Goal: Information Seeking & Learning: Learn about a topic

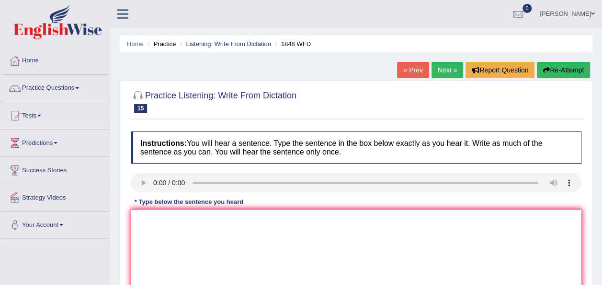
click at [147, 223] on textarea at bounding box center [356, 255] width 451 height 93
type textarea "s"
click at [210, 222] on textarea "Students must present" at bounding box center [356, 255] width 451 height 93
click at [204, 220] on textarea "Students must present identification" at bounding box center [356, 255] width 451 height 93
click at [272, 220] on textarea "Students must present valid identification" at bounding box center [356, 255] width 451 height 93
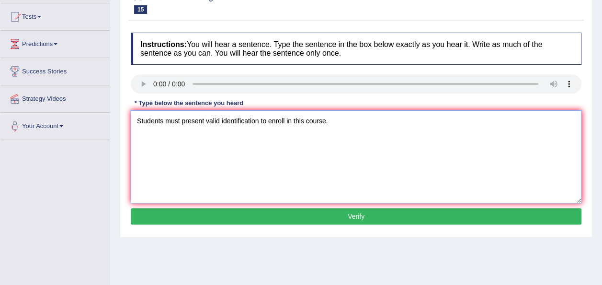
scroll to position [98, 0]
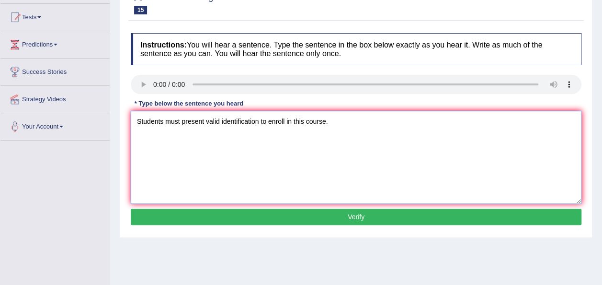
type textarea "Students must present valid identification to enroll in this course."
click at [291, 215] on button "Verify" at bounding box center [356, 216] width 451 height 16
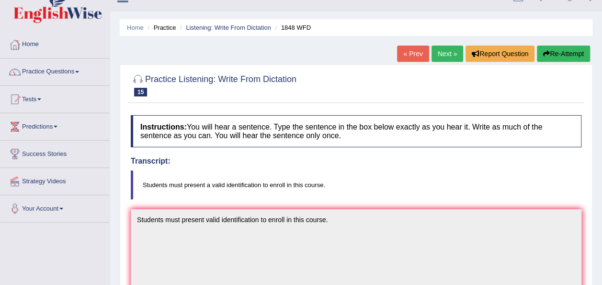
scroll to position [0, 0]
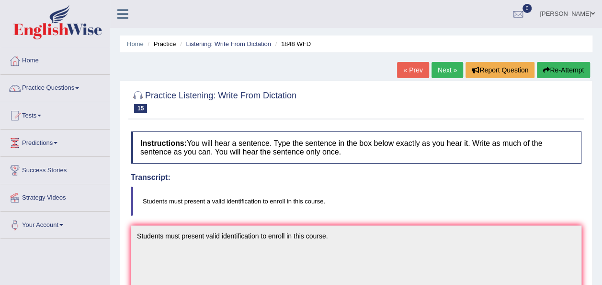
click at [440, 70] on link "Next »" at bounding box center [448, 70] width 32 height 16
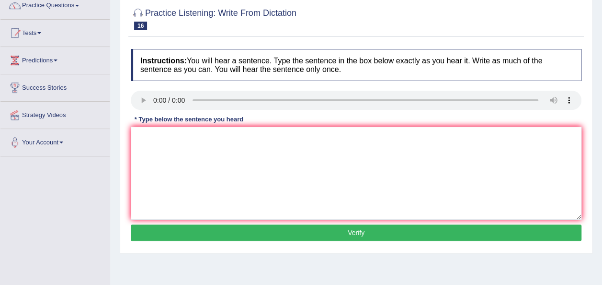
scroll to position [78, 0]
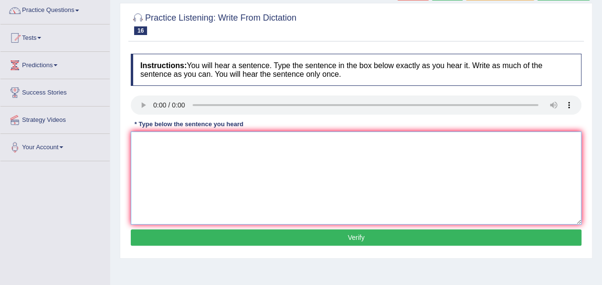
click at [159, 155] on textarea at bounding box center [356, 177] width 451 height 93
click at [296, 145] on textarea "A number of assigments will be submitted in" at bounding box center [356, 177] width 451 height 93
click at [191, 142] on textarea "A number of assigments will be submitted to the conference." at bounding box center [356, 177] width 451 height 93
type textarea "A number of assignments will be submitted to the conference."
click at [313, 234] on button "Verify" at bounding box center [356, 237] width 451 height 16
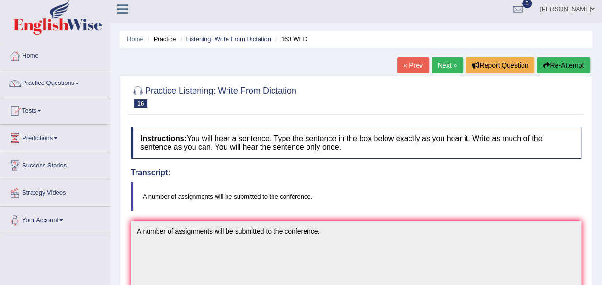
scroll to position [0, 0]
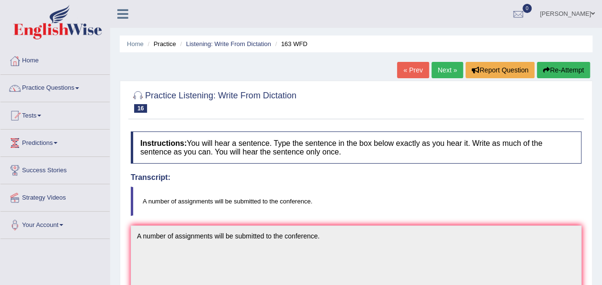
click at [451, 68] on link "Next »" at bounding box center [448, 70] width 32 height 16
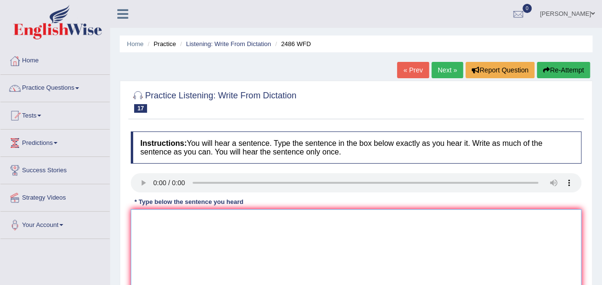
click at [146, 226] on textarea at bounding box center [356, 255] width 451 height 93
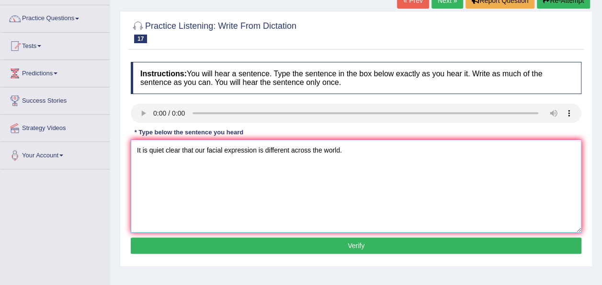
scroll to position [114, 0]
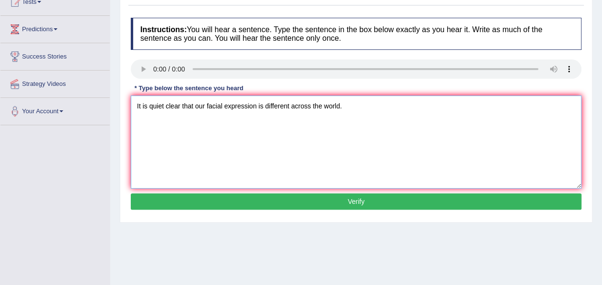
type textarea "It is quiet clear that our facial expression is different across the world."
click at [361, 200] on button "Verify" at bounding box center [356, 201] width 451 height 16
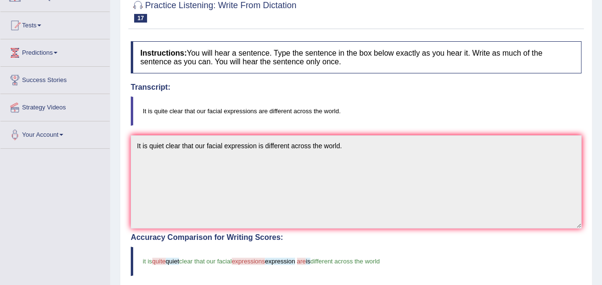
scroll to position [87, 0]
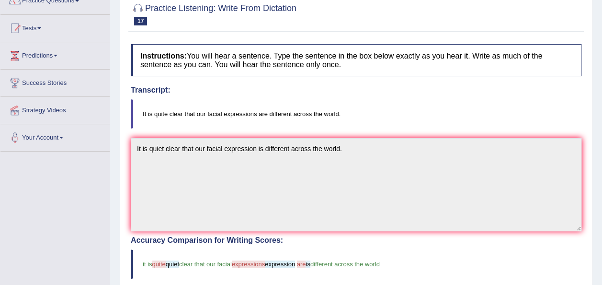
click at [599, 35] on div "Home Practice Listening: Write From Dictation 2486 WFD « Prev Next » Report Que…" at bounding box center [356, 211] width 492 height 597
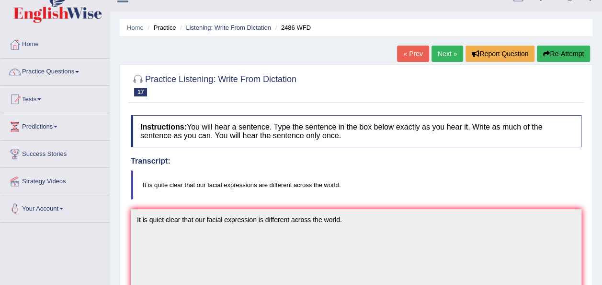
scroll to position [0, 0]
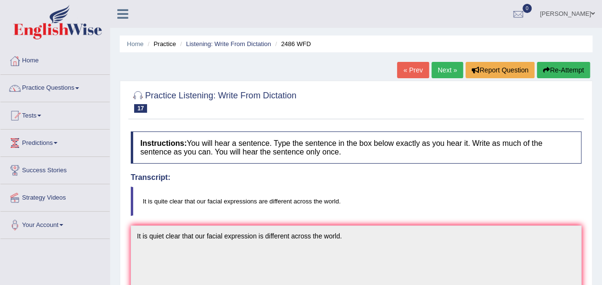
click at [549, 66] on button "Re-Attempt" at bounding box center [563, 70] width 53 height 16
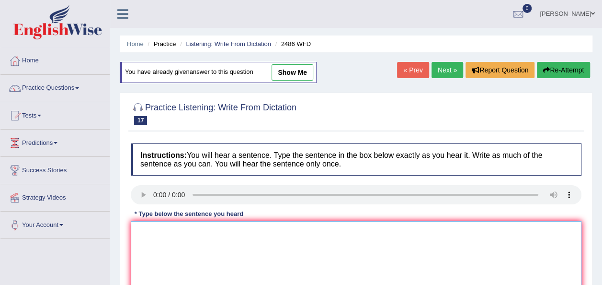
click at [229, 252] on textarea at bounding box center [356, 267] width 451 height 93
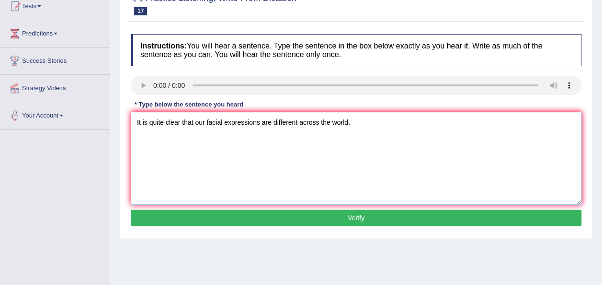
scroll to position [114, 0]
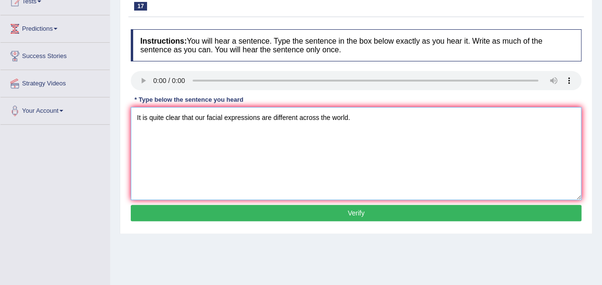
type textarea "It is quite clear that our facial expressions are different across the world."
click at [416, 214] on button "Verify" at bounding box center [356, 213] width 451 height 16
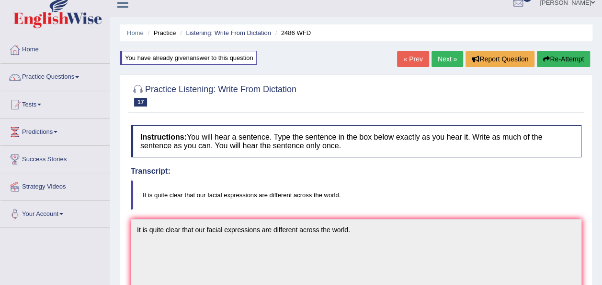
scroll to position [0, 0]
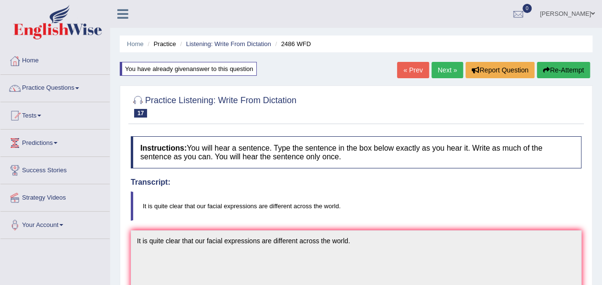
click at [444, 73] on link "Next »" at bounding box center [448, 70] width 32 height 16
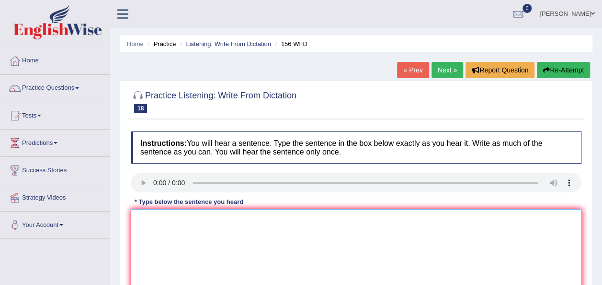
click at [244, 220] on textarea at bounding box center [356, 255] width 451 height 93
click at [146, 219] on textarea "All your assisgments are due" at bounding box center [356, 255] width 451 height 93
click at [145, 219] on textarea "All your assisgments are due" at bounding box center [356, 255] width 451 height 93
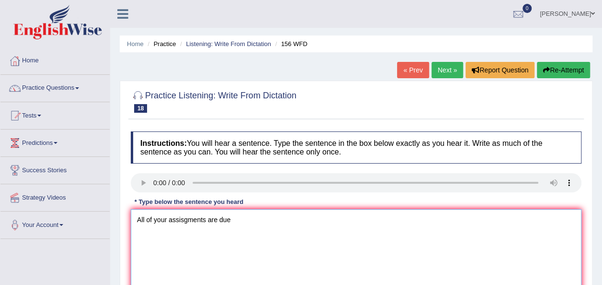
click at [236, 219] on textarea "All of your assisgments are due" at bounding box center [356, 255] width 451 height 93
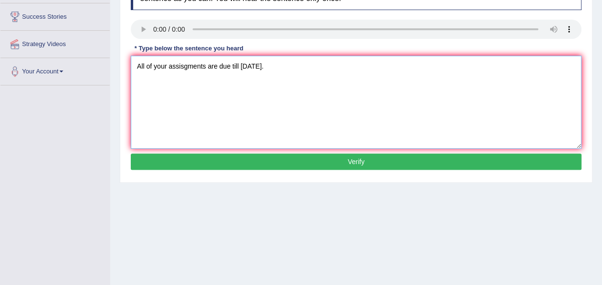
scroll to position [160, 0]
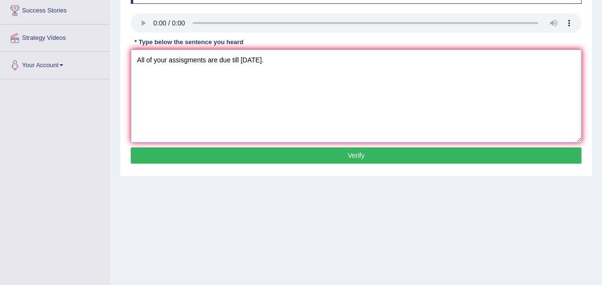
click at [184, 58] on textarea "All of your assisgments are due till tomorrow." at bounding box center [356, 95] width 451 height 93
type textarea "All of your assingments are due till tomorrow."
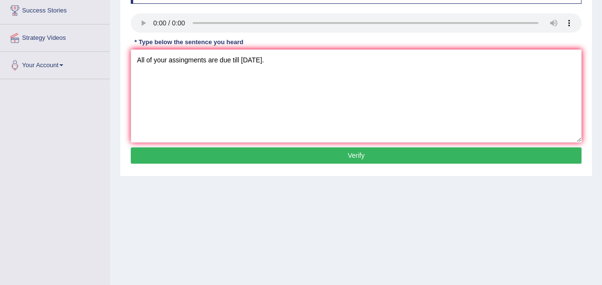
click at [270, 156] on button "Verify" at bounding box center [356, 155] width 451 height 16
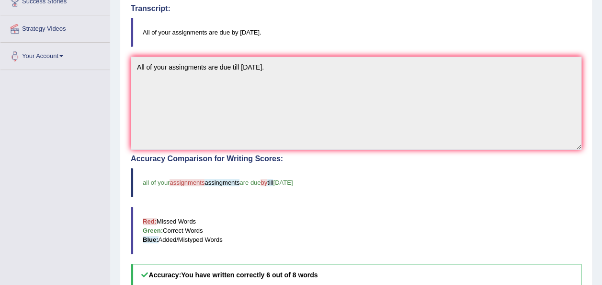
scroll to position [0, 0]
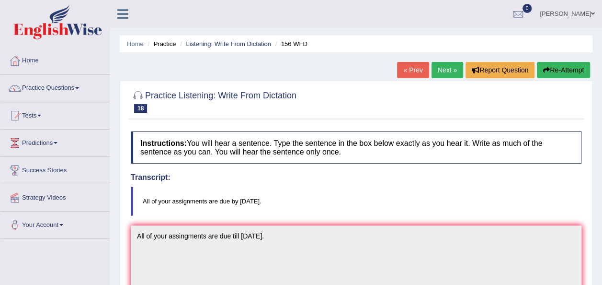
click at [576, 68] on button "Re-Attempt" at bounding box center [563, 70] width 53 height 16
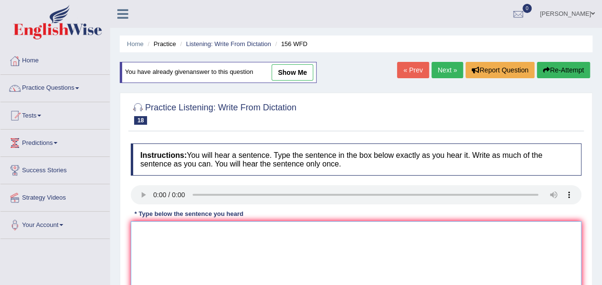
click at [147, 229] on textarea at bounding box center [356, 267] width 451 height 93
click at [244, 232] on textarea "All of your assignsments are due till" at bounding box center [356, 267] width 451 height 93
click at [242, 231] on textarea "All of your assignsments are due bytill" at bounding box center [356, 267] width 451 height 93
click at [258, 227] on textarea "All of your assignsments are due by till" at bounding box center [356, 267] width 451 height 93
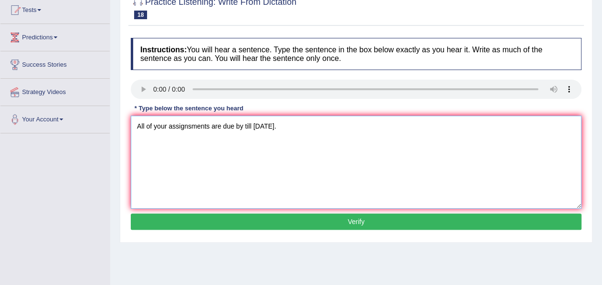
scroll to position [129, 0]
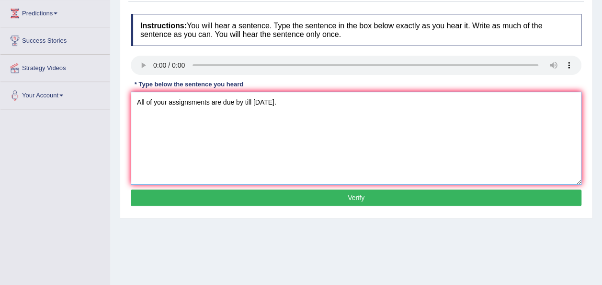
type textarea "All of your assignsments are due by till tomorrow."
click at [322, 193] on button "Verify" at bounding box center [356, 197] width 451 height 16
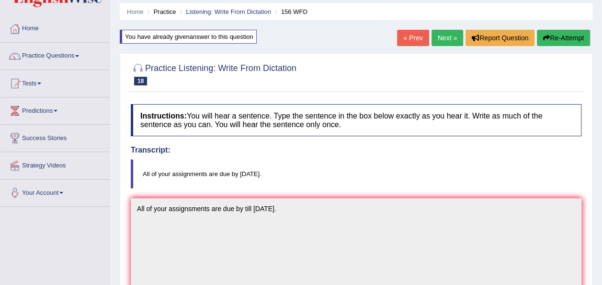
scroll to position [0, 0]
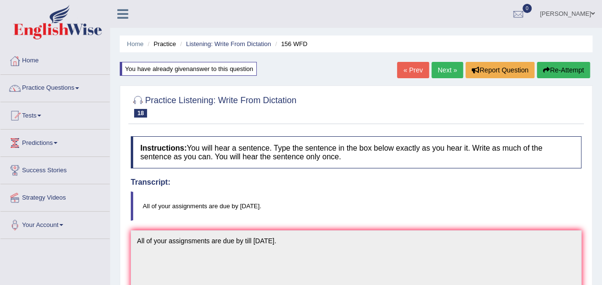
click at [447, 71] on link "Next »" at bounding box center [448, 70] width 32 height 16
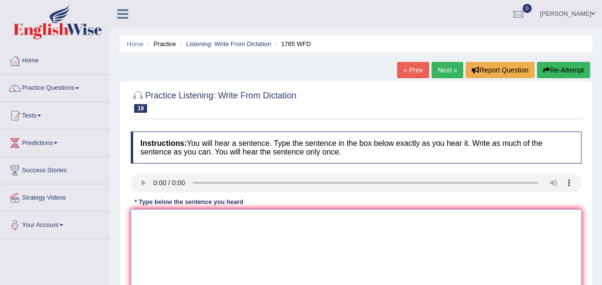
click at [151, 218] on textarea at bounding box center [356, 255] width 451 height 93
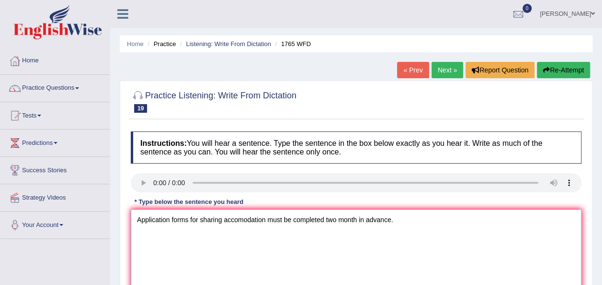
click at [267, 219] on textarea "Application forms for sharing accomodation must be completed two month in advan…" at bounding box center [356, 255] width 451 height 93
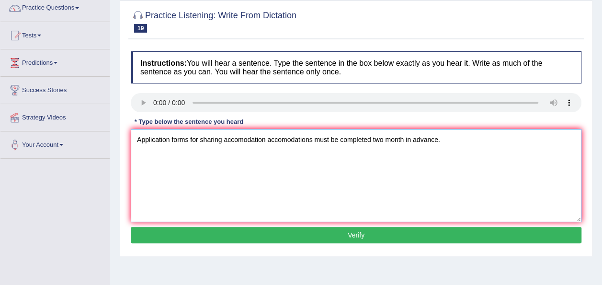
scroll to position [107, 0]
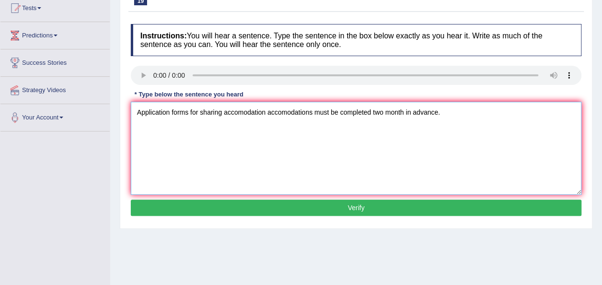
type textarea "Application forms for sharing accomodation accomodations must be completed two …"
click at [379, 207] on button "Verify" at bounding box center [356, 207] width 451 height 16
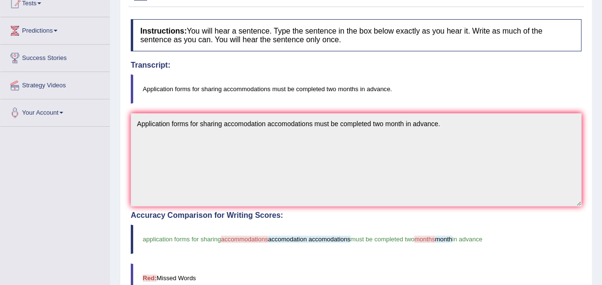
scroll to position [0, 0]
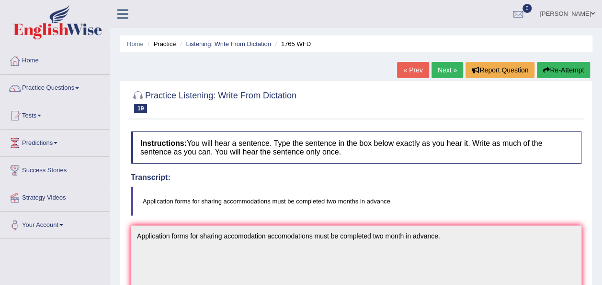
click at [445, 69] on link "Next »" at bounding box center [448, 70] width 32 height 16
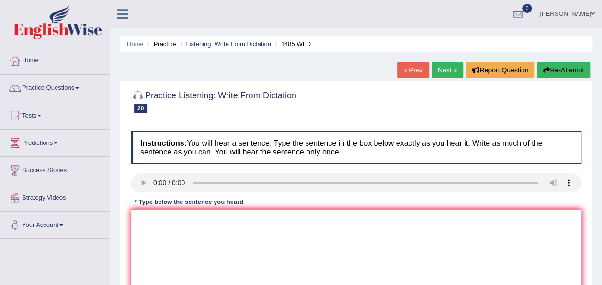
click at [165, 223] on textarea at bounding box center [356, 255] width 451 height 93
drag, startPoint x: 233, startPoint y: 220, endPoint x: 188, endPoint y: 218, distance: 45.1
click at [188, 218] on textarea "Course work give chances to the students" at bounding box center [356, 255] width 451 height 93
click at [231, 219] on textarea "Course work give students" at bounding box center [356, 255] width 451 height 93
click at [222, 216] on textarea "Course work give students" at bounding box center [356, 255] width 451 height 93
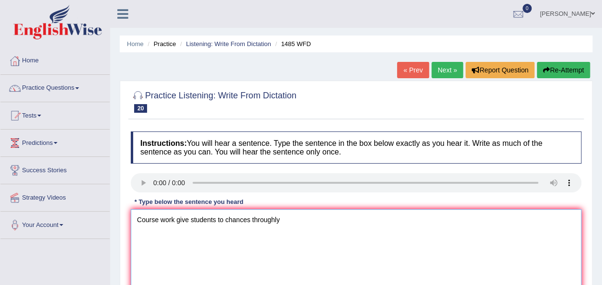
click at [188, 218] on textarea "Course work give students to chances throughly" at bounding box center [356, 255] width 451 height 93
click at [292, 222] on textarea "Course work gives students to chances throughly" at bounding box center [356, 255] width 451 height 93
click at [252, 218] on textarea "Course work gives students to chances throughly explore the subjects subject." at bounding box center [356, 255] width 451 height 93
click at [226, 218] on textarea "Course work gives students to chances throughly explore the subjects subject." at bounding box center [356, 255] width 451 height 93
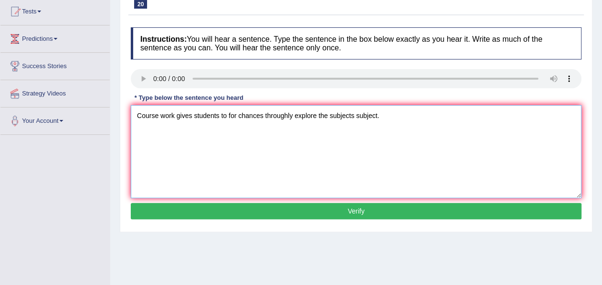
scroll to position [117, 0]
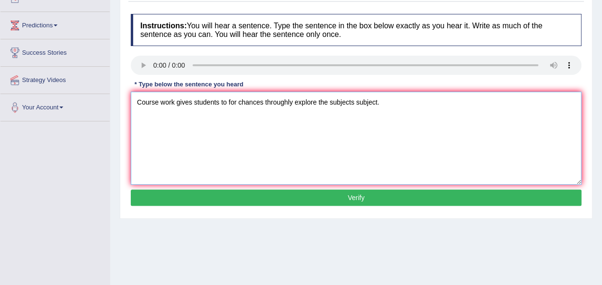
type textarea "Course work gives students to for chances throughly explore the subjects subjec…"
click at [288, 197] on button "Verify" at bounding box center [356, 197] width 451 height 16
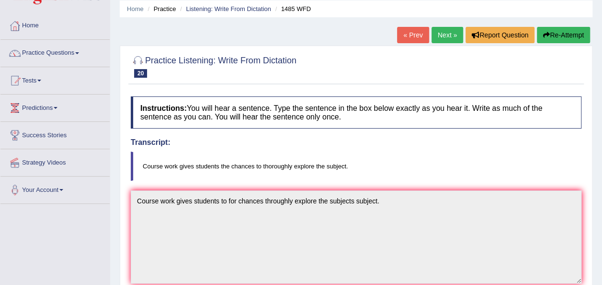
scroll to position [31, 0]
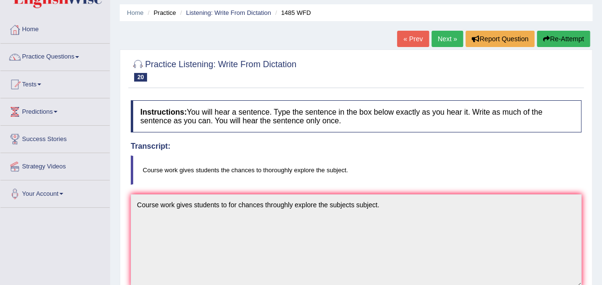
click at [560, 34] on button "Re-Attempt" at bounding box center [563, 39] width 53 height 16
click at [558, 41] on button "Re-Attempt" at bounding box center [563, 39] width 53 height 16
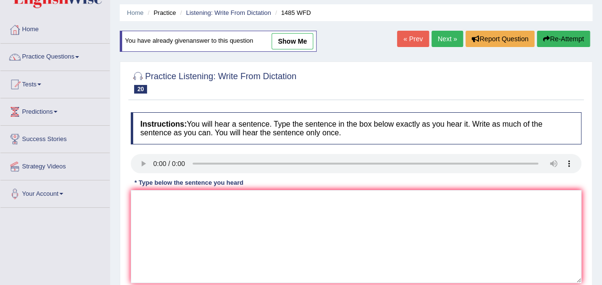
scroll to position [31, 0]
click at [176, 224] on textarea at bounding box center [356, 236] width 451 height 93
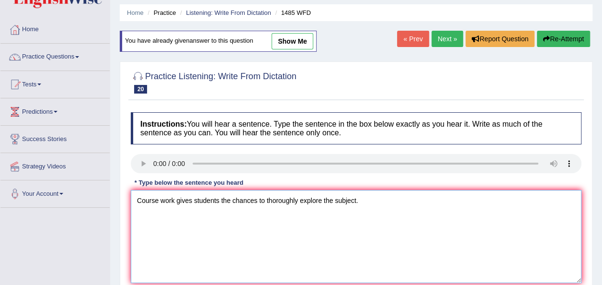
type textarea "Course work gives students the chances to thoroughly explore the subject."
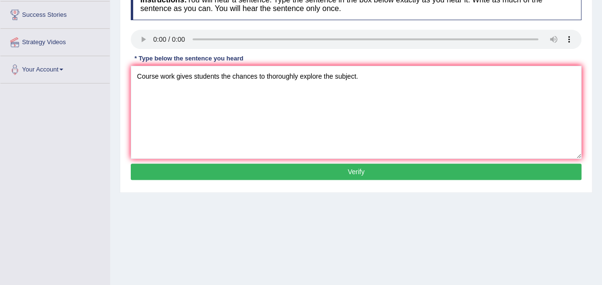
scroll to position [180, 0]
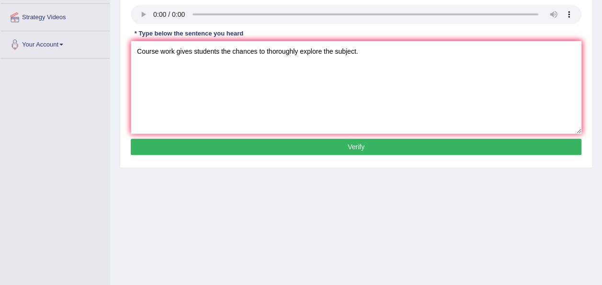
click at [308, 142] on button "Verify" at bounding box center [356, 147] width 451 height 16
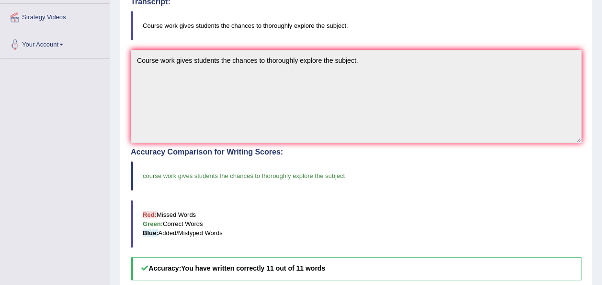
scroll to position [0, 0]
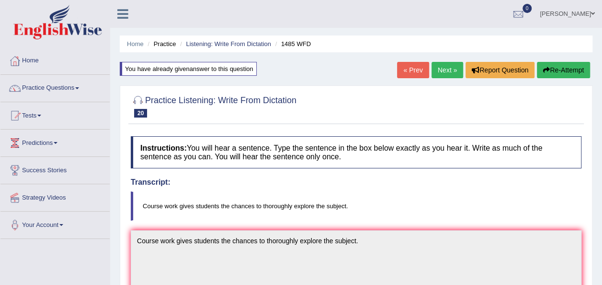
click at [446, 68] on link "Next »" at bounding box center [448, 70] width 32 height 16
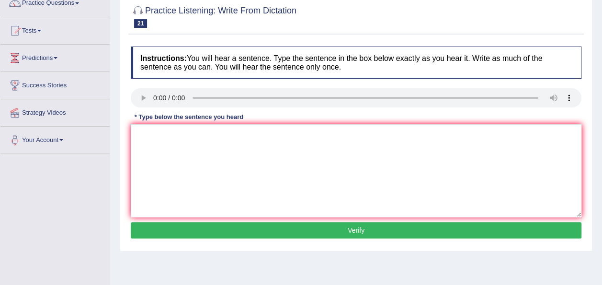
scroll to position [87, 0]
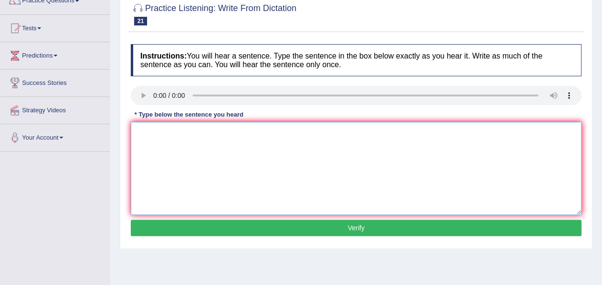
click at [148, 131] on textarea at bounding box center [356, 168] width 451 height 93
click at [218, 133] on textarea "Computer science has" at bounding box center [356, 168] width 451 height 93
click at [230, 131] on textarea "Computer science has become university degree course." at bounding box center [356, 168] width 451 height 93
type textarea "Computer science has become popular university degree course."
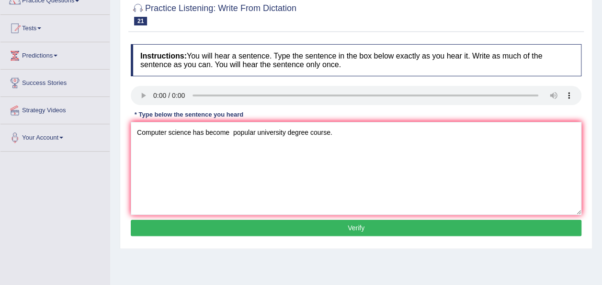
click at [323, 227] on button "Verify" at bounding box center [356, 228] width 451 height 16
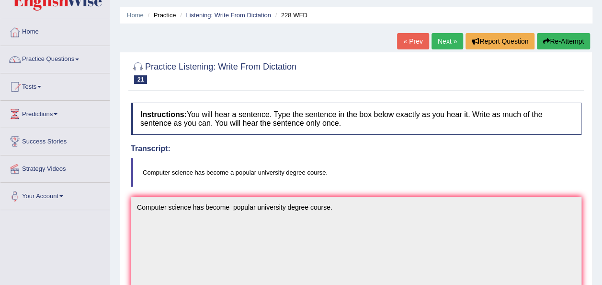
scroll to position [22, 0]
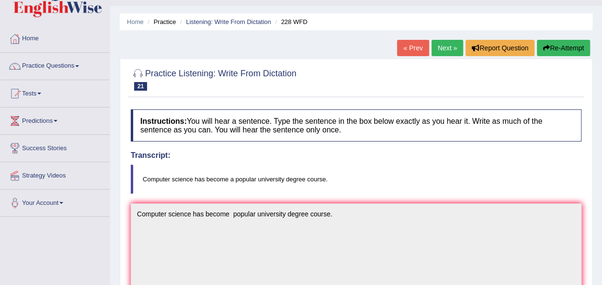
click at [441, 50] on link "Next »" at bounding box center [448, 48] width 32 height 16
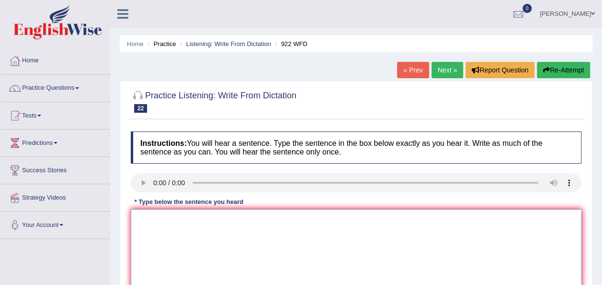
click at [156, 223] on textarea at bounding box center [356, 255] width 451 height 93
click at [225, 220] on textarea "Students attending to attend" at bounding box center [356, 255] width 451 height 93
click at [267, 218] on textarea "Students attending to attend the conferenceregister first." at bounding box center [356, 255] width 451 height 93
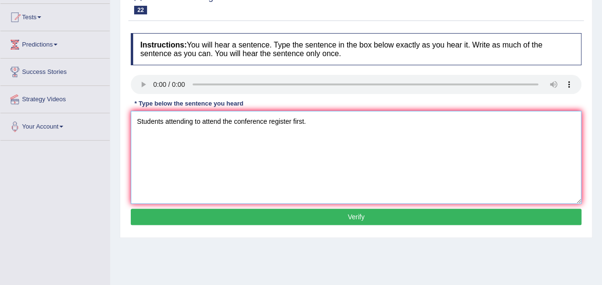
scroll to position [102, 0]
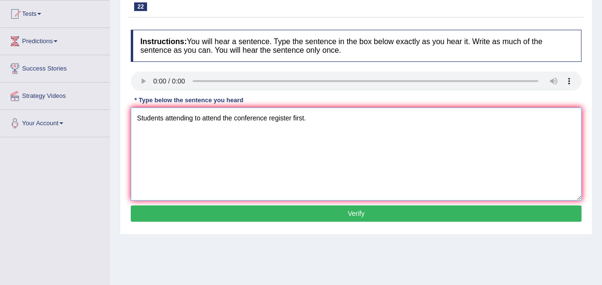
type textarea "Students attending to attend the conference register first."
click at [312, 212] on button "Verify" at bounding box center [356, 213] width 451 height 16
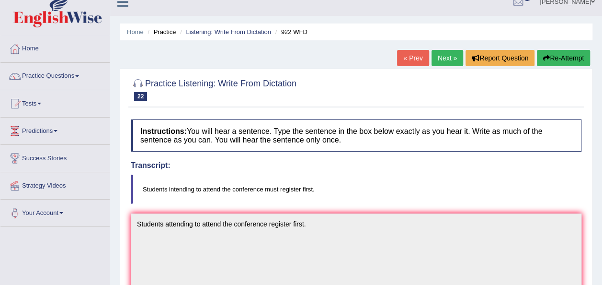
scroll to position [0, 0]
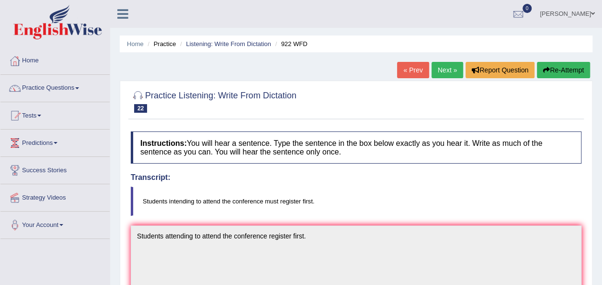
click at [452, 67] on link "Next »" at bounding box center [448, 70] width 32 height 16
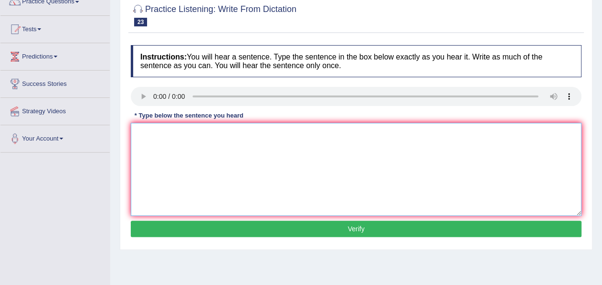
click at [155, 141] on textarea at bounding box center [356, 169] width 451 height 93
drag, startPoint x: 215, startPoint y: 131, endPoint x: 197, endPoint y: 131, distance: 17.3
click at [197, 131] on textarea "The most important things in" at bounding box center [356, 169] width 451 height 93
click at [196, 132] on textarea "The most important in" at bounding box center [356, 169] width 451 height 93
click at [231, 134] on textarea "The most important details in" at bounding box center [356, 169] width 451 height 93
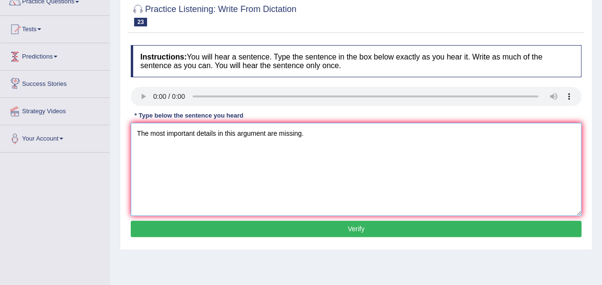
type textarea "The most important details in this argument are missing."
click at [317, 220] on button "Verify" at bounding box center [356, 228] width 451 height 16
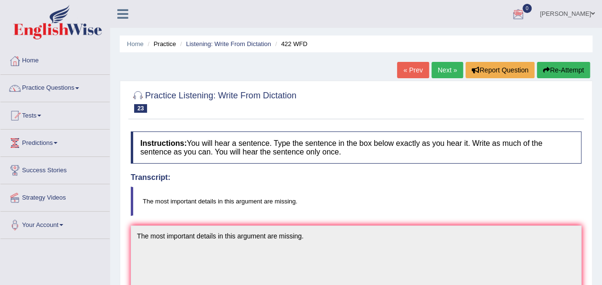
click at [448, 67] on link "Next »" at bounding box center [448, 70] width 32 height 16
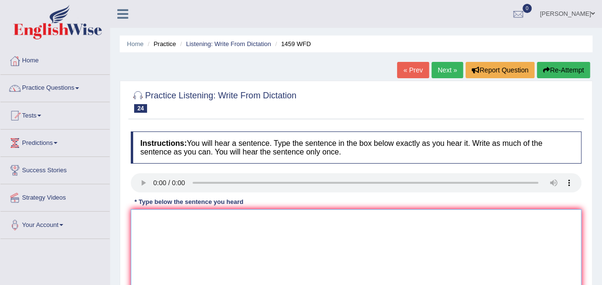
click at [154, 232] on textarea at bounding box center [356, 255] width 451 height 93
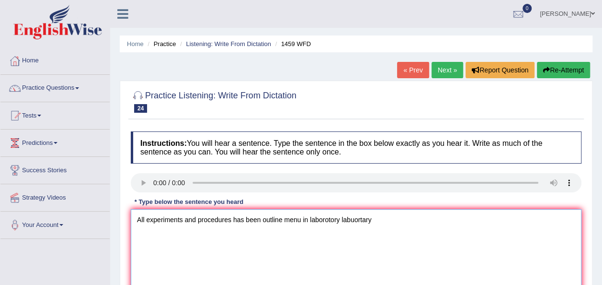
drag, startPoint x: 299, startPoint y: 219, endPoint x: 285, endPoint y: 225, distance: 15.4
click at [285, 225] on textarea "All experiments and procedures has been outline menu in laborotory labuortary" at bounding box center [356, 255] width 451 height 93
click at [290, 219] on textarea "All experiments and procedures has been outline in laborotory labuortary" at bounding box center [356, 255] width 451 height 93
click at [352, 229] on textarea "All experiments and procedures has been outline in thelaborotory labuortary" at bounding box center [356, 255] width 451 height 93
click at [302, 219] on textarea "All experiments and procedures has been outline in thelaborotory labuortary" at bounding box center [356, 255] width 451 height 93
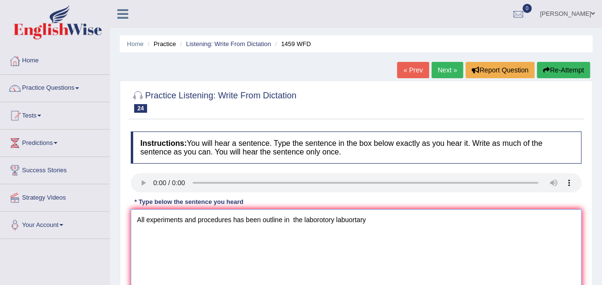
click at [375, 220] on textarea "All experiments and procedures has been outline in the laborotory labuortary" at bounding box center [356, 255] width 451 height 93
click at [321, 219] on textarea "All experiments and procedures has been outline in the laborotory labuortary me…" at bounding box center [356, 255] width 451 height 93
drag, startPoint x: 363, startPoint y: 219, endPoint x: 340, endPoint y: 223, distance: 22.9
click at [340, 223] on textarea "All experiments and procedures has been outline in the laboratory labuortary me…" at bounding box center [356, 255] width 451 height 93
click at [336, 218] on textarea "All experiments and procedures has been outline in the laboratoryy menu." at bounding box center [356, 255] width 451 height 93
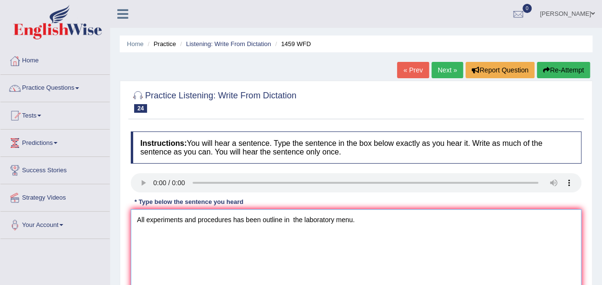
click at [289, 221] on textarea "All experiments and procedures has been outline in the laboratory menu." at bounding box center [356, 255] width 451 height 93
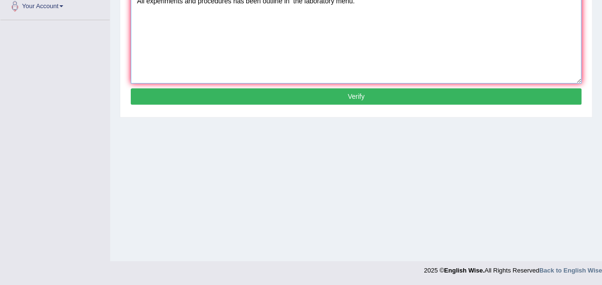
type textarea "All experiments and procedures has been outline in the laboratory menu."
click at [389, 94] on button "Verify" at bounding box center [356, 96] width 451 height 16
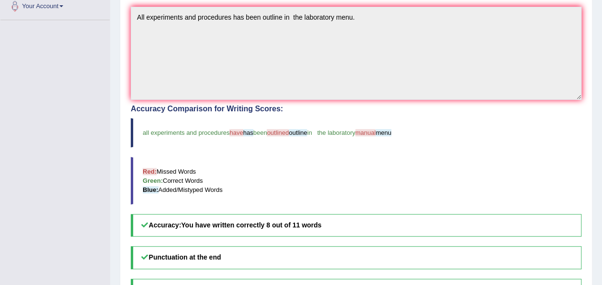
scroll to position [0, 0]
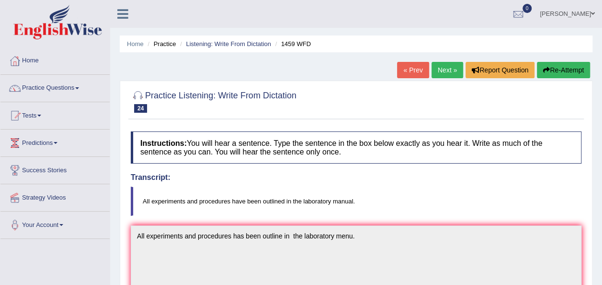
click at [449, 67] on link "Next »" at bounding box center [448, 70] width 32 height 16
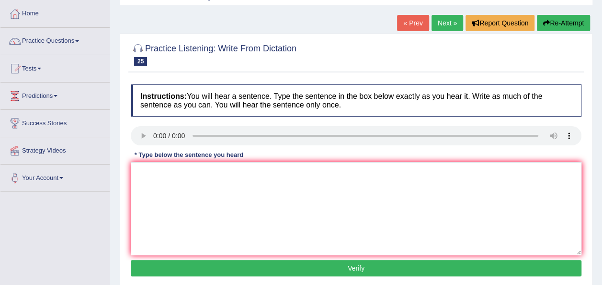
scroll to position [53, 0]
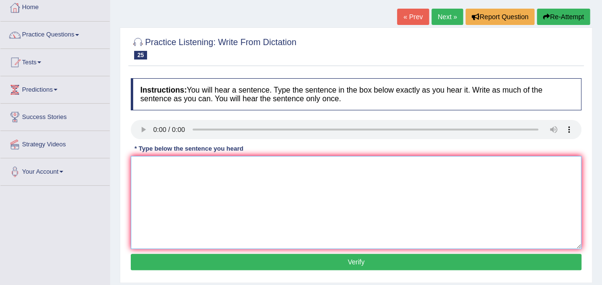
click at [143, 162] on textarea at bounding box center [356, 202] width 451 height 93
click at [240, 169] on textarea "We must hand in our assignment" at bounding box center [356, 202] width 451 height 93
type textarea "We must hand in our assignment by the end of the semester."
click at [317, 258] on button "Verify" at bounding box center [356, 262] width 451 height 16
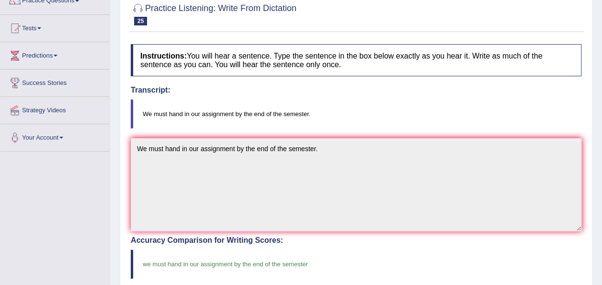
scroll to position [0, 0]
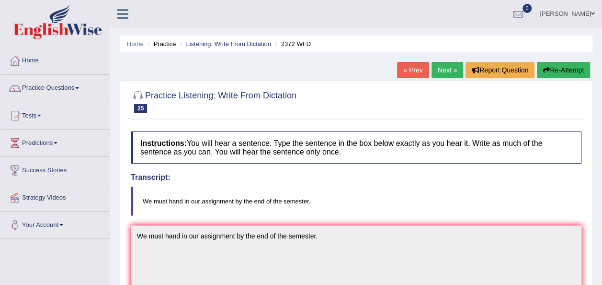
click at [447, 75] on link "Next »" at bounding box center [448, 70] width 32 height 16
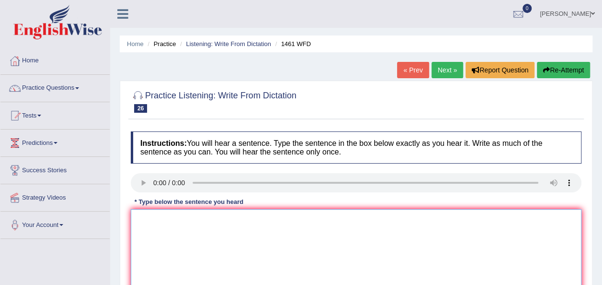
click at [169, 220] on textarea at bounding box center [356, 255] width 451 height 93
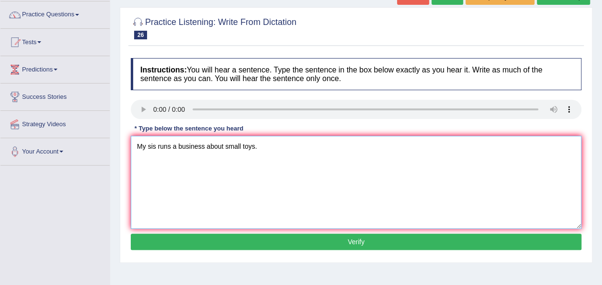
scroll to position [85, 0]
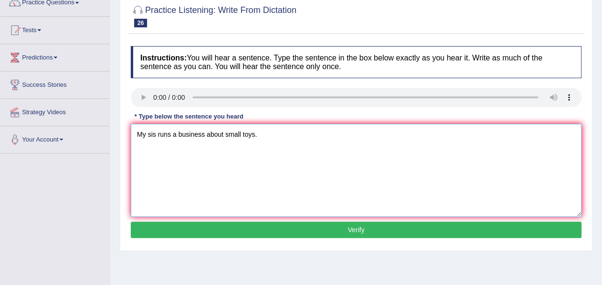
type textarea "My sis runs a business about small toys."
click at [338, 235] on button "Verify" at bounding box center [356, 229] width 451 height 16
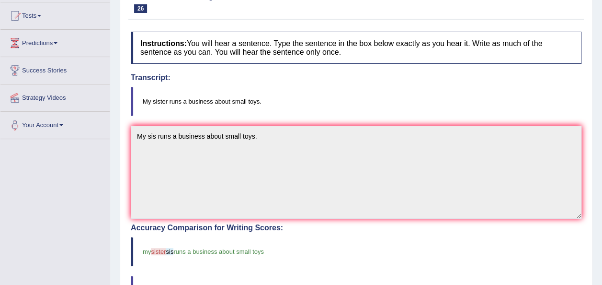
scroll to position [0, 0]
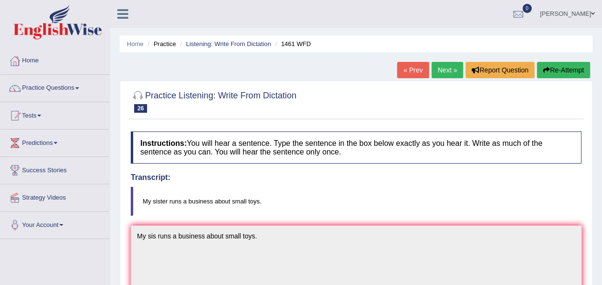
click at [446, 66] on link "Next »" at bounding box center [448, 70] width 32 height 16
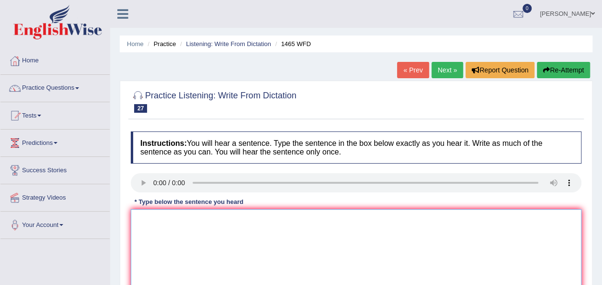
click at [153, 215] on textarea at bounding box center [356, 255] width 451 height 93
click at [145, 225] on textarea at bounding box center [356, 255] width 451 height 93
type textarea "You can find a complaint form on the webiste."
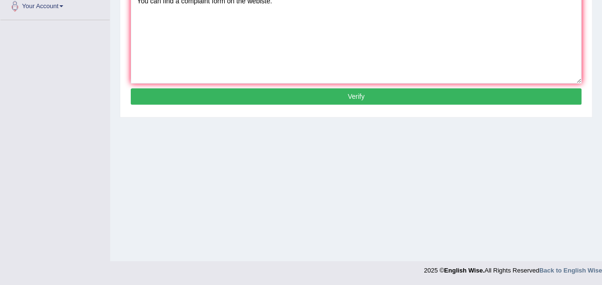
click at [420, 98] on button "Verify" at bounding box center [356, 96] width 451 height 16
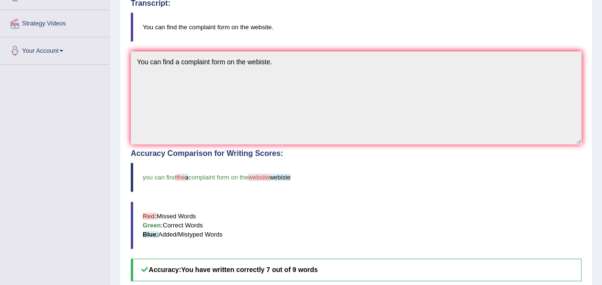
scroll to position [0, 0]
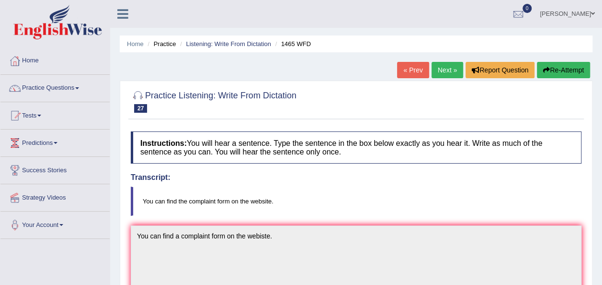
click at [559, 64] on button "Re-Attempt" at bounding box center [563, 70] width 53 height 16
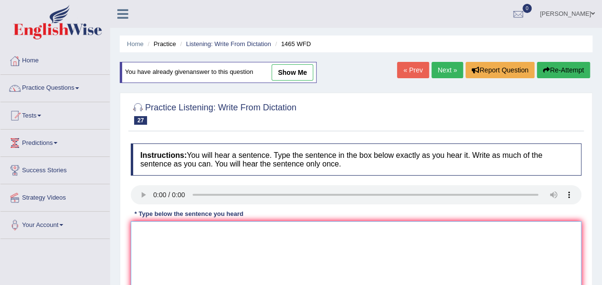
click at [179, 248] on textarea at bounding box center [356, 267] width 451 height 93
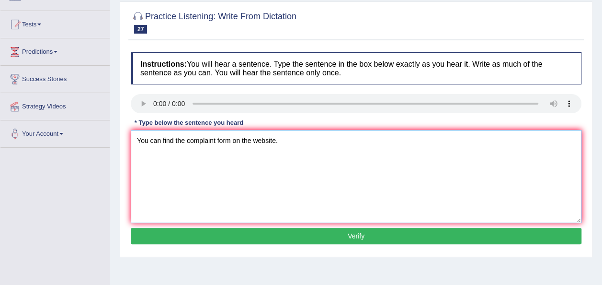
scroll to position [99, 0]
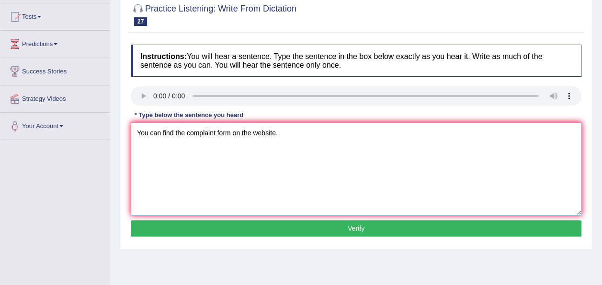
type textarea "You can find the complaint form on the website."
click at [430, 229] on button "Verify" at bounding box center [356, 228] width 451 height 16
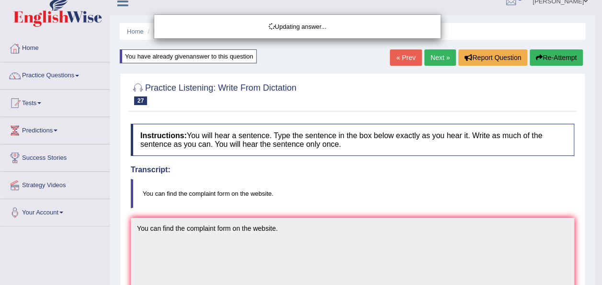
scroll to position [0, 0]
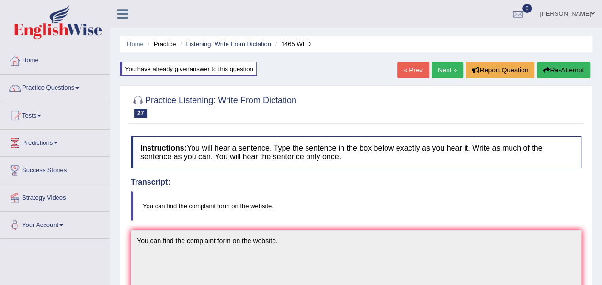
click at [449, 76] on link "Next »" at bounding box center [448, 70] width 32 height 16
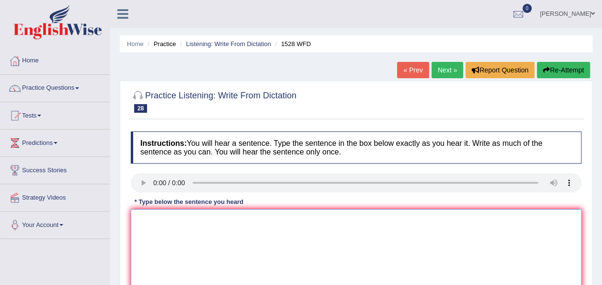
click at [157, 215] on textarea at bounding box center [356, 255] width 451 height 93
click at [144, 220] on textarea at bounding box center [356, 255] width 451 height 93
type textarea "E"
type textarea "We are looking"
click at [185, 217] on textarea "We are looking" at bounding box center [356, 255] width 451 height 93
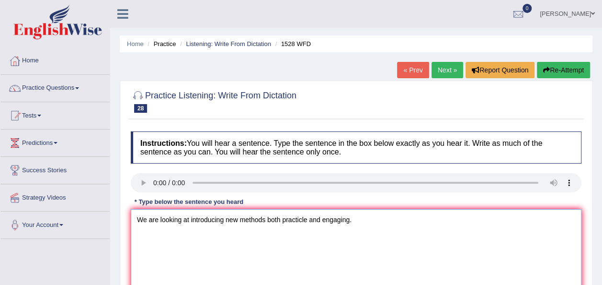
click at [309, 220] on textarea "We are looking at introducing new methods both practicle and engaging." at bounding box center [356, 255] width 451 height 93
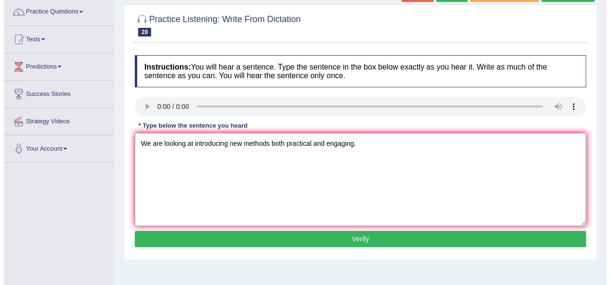
scroll to position [92, 0]
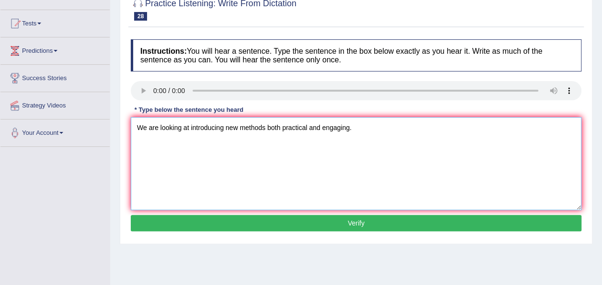
type textarea "We are looking at introducing new methods both practical and engaging."
click at [309, 226] on button "Verify" at bounding box center [356, 223] width 451 height 16
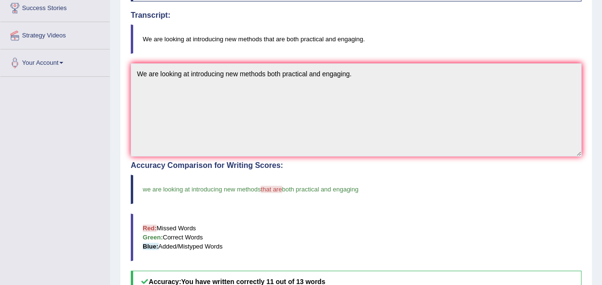
scroll to position [0, 0]
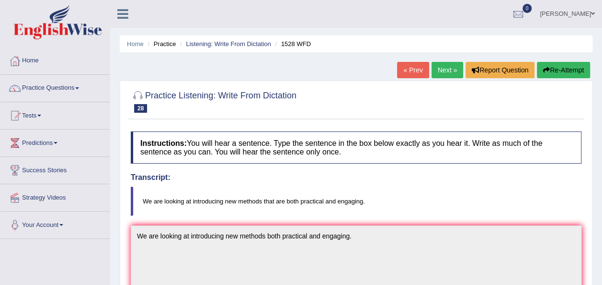
click at [443, 73] on link "Next »" at bounding box center [448, 70] width 32 height 16
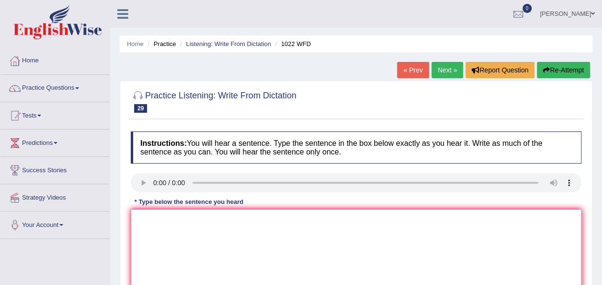
click at [149, 226] on textarea at bounding box center [356, 255] width 451 height 93
click at [220, 219] on textarea "Mathematics provide a fo" at bounding box center [356, 255] width 451 height 93
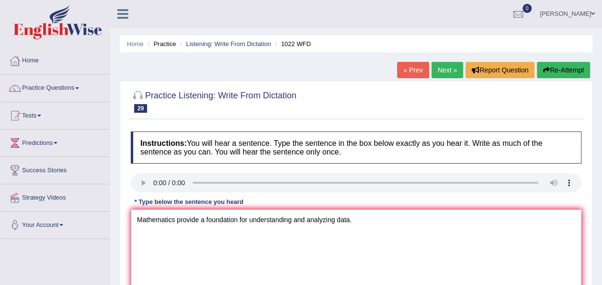
click at [200, 219] on textarea "Mathematics provide a foundation for understanding and analyzing data." at bounding box center [356, 255] width 451 height 93
type textarea "Mathematics provides a foundation for understanding and analyzing data."
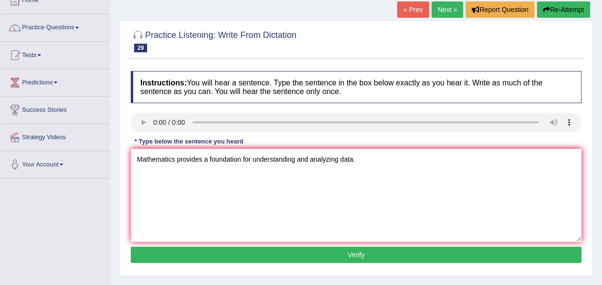
scroll to position [61, 0]
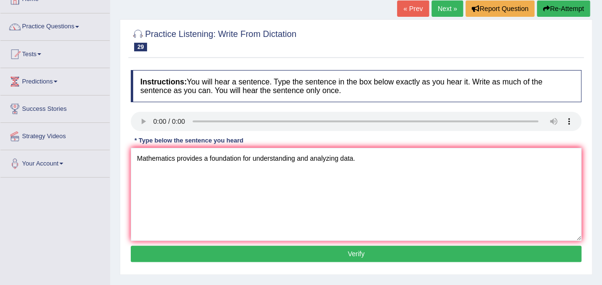
click at [381, 258] on button "Verify" at bounding box center [356, 253] width 451 height 16
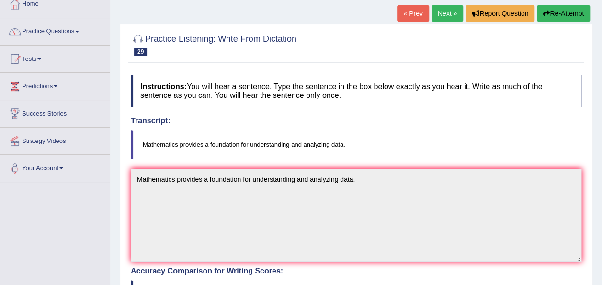
scroll to position [0, 0]
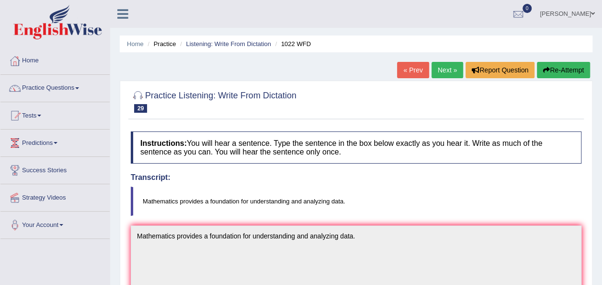
click at [442, 75] on link "Next »" at bounding box center [448, 70] width 32 height 16
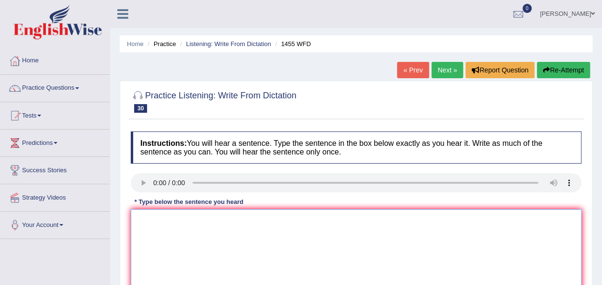
click at [156, 225] on textarea at bounding box center [356, 255] width 451 height 93
click at [182, 220] on textarea "You must waer a hard heat" at bounding box center [356, 255] width 451 height 93
click at [221, 223] on textarea "You must wear a hard heat" at bounding box center [356, 255] width 451 height 93
click at [232, 220] on textarea "You must wear a hard heat" at bounding box center [356, 255] width 451 height 93
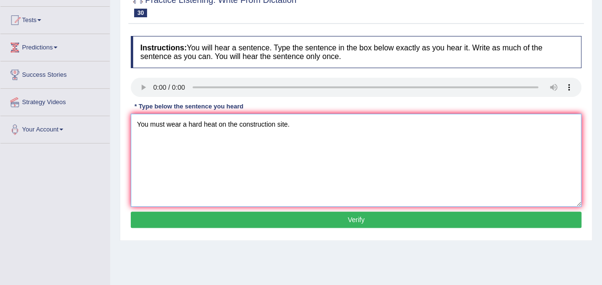
scroll to position [101, 0]
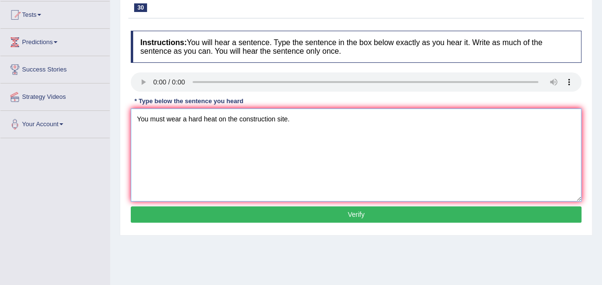
type textarea "You must wear a hard heat on the construction site."
click at [463, 212] on button "Verify" at bounding box center [356, 214] width 451 height 16
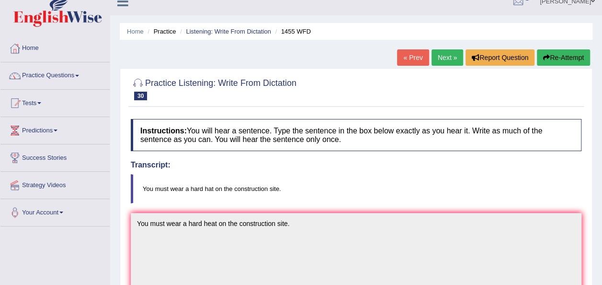
scroll to position [0, 0]
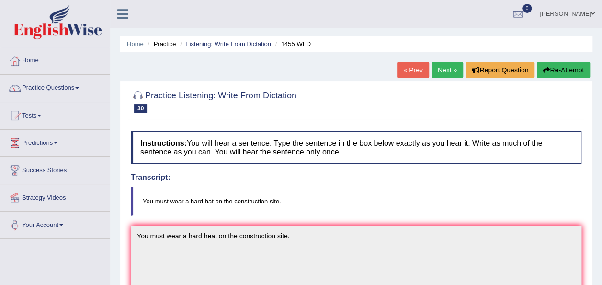
click at [442, 63] on link "Next »" at bounding box center [448, 70] width 32 height 16
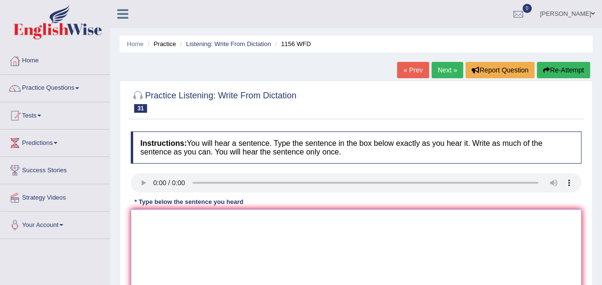
click at [152, 230] on textarea at bounding box center [356, 255] width 451 height 93
click at [225, 217] on textarea "chemical reactions occured" at bounding box center [356, 255] width 451 height 93
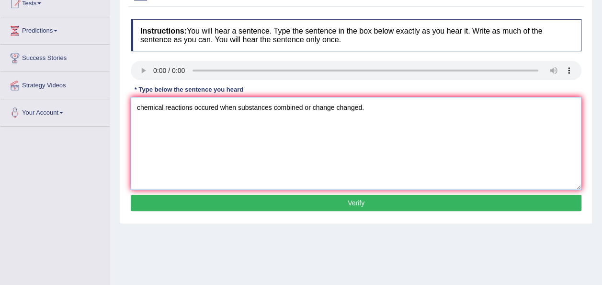
scroll to position [117, 0]
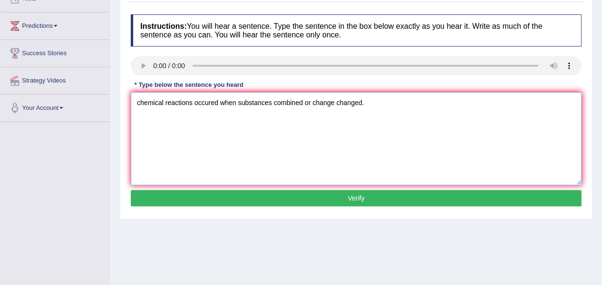
click at [280, 105] on textarea "chemical reactions occured when substances combined or change changed." at bounding box center [356, 138] width 451 height 93
click at [273, 99] on textarea "chemical reactions occured when substances combined or change changed." at bounding box center [356, 138] width 451 height 93
type textarea "chemical reactions occured when substances combines combined or change changed."
click at [266, 196] on button "Verify" at bounding box center [356, 198] width 451 height 16
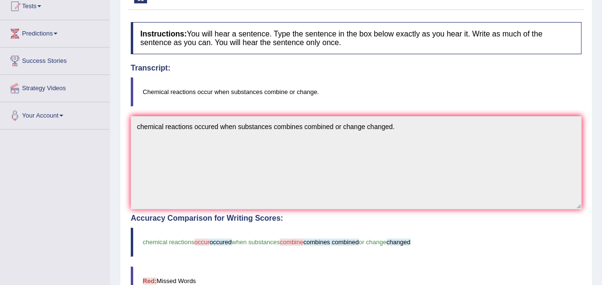
scroll to position [0, 0]
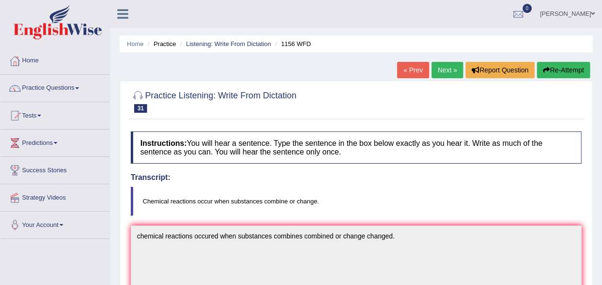
click at [441, 74] on link "Next »" at bounding box center [448, 70] width 32 height 16
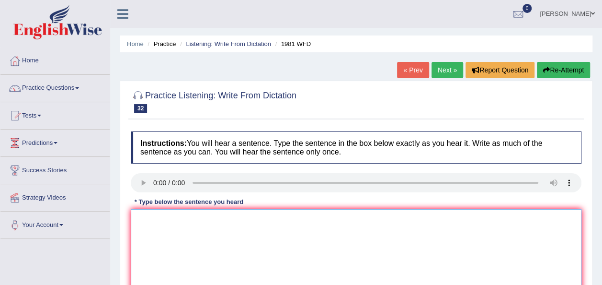
click at [146, 233] on textarea at bounding box center [356, 255] width 451 height 93
type textarea "a"
click at [208, 222] on textarea "All of your arugements" at bounding box center [356, 255] width 451 height 93
click at [307, 218] on textarea "All of your arugements must be supported by evidence" at bounding box center [356, 255] width 451 height 93
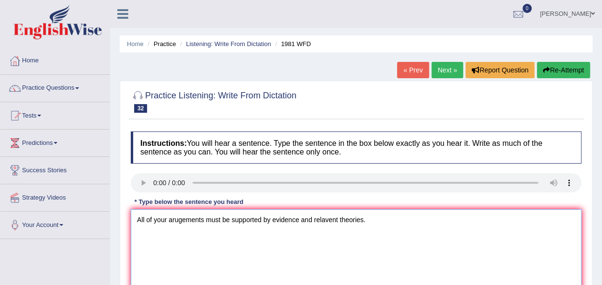
type textarea "All of your arugements must be supported by evidence and relavent theories."
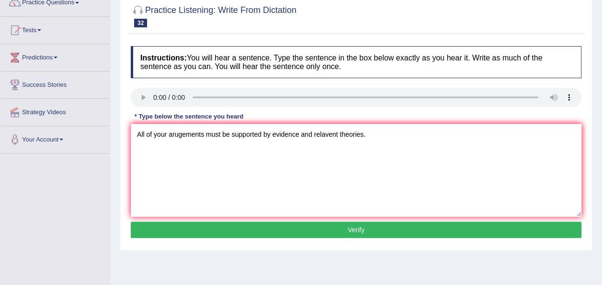
scroll to position [90, 0]
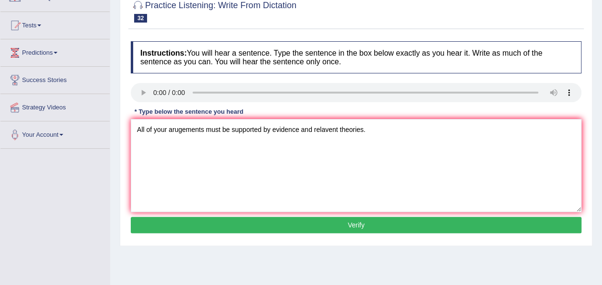
click at [290, 228] on button "Verify" at bounding box center [356, 225] width 451 height 16
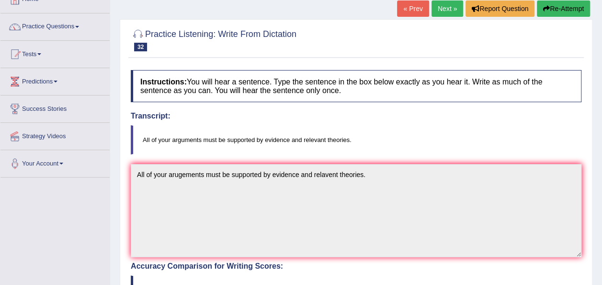
scroll to position [27, 0]
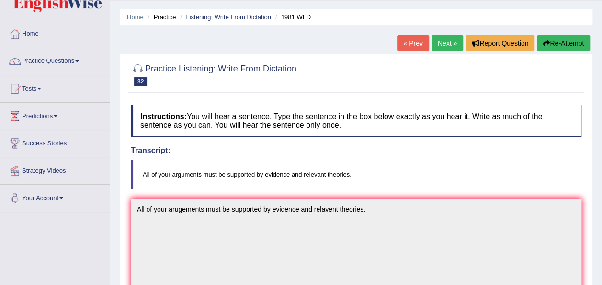
click at [449, 41] on link "Next »" at bounding box center [448, 43] width 32 height 16
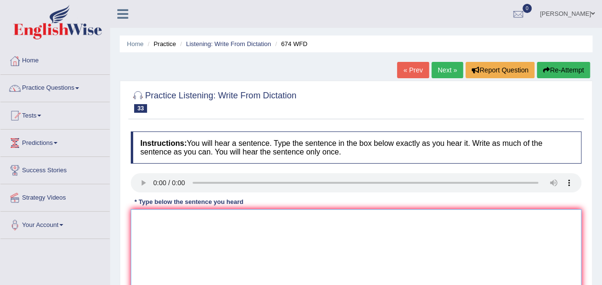
click at [144, 218] on textarea at bounding box center [356, 255] width 451 height 93
click at [224, 220] on textarea "Unemployment rate has fallen lowest level in" at bounding box center [356, 255] width 451 height 93
click at [289, 220] on textarea "Unemployment rate has fallento lowest level in" at bounding box center [356, 255] width 451 height 93
click at [225, 220] on textarea "Unemployment rate has fallento lowest level in years." at bounding box center [356, 255] width 451 height 93
click at [232, 218] on textarea "Unemployment rate has fallen to lowest level in years." at bounding box center [356, 255] width 451 height 93
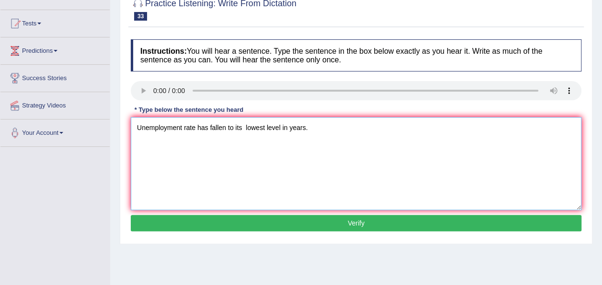
scroll to position [108, 0]
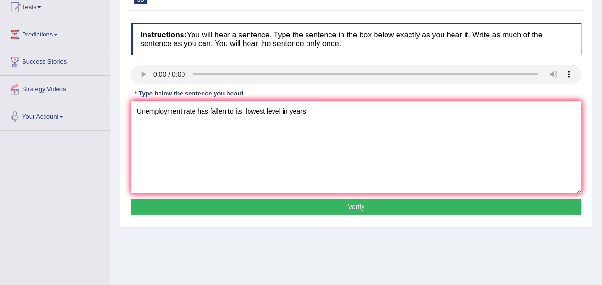
type textarea "Unemployment rate has fallen to its lowest level in years."
click at [342, 213] on button "Verify" at bounding box center [356, 206] width 451 height 16
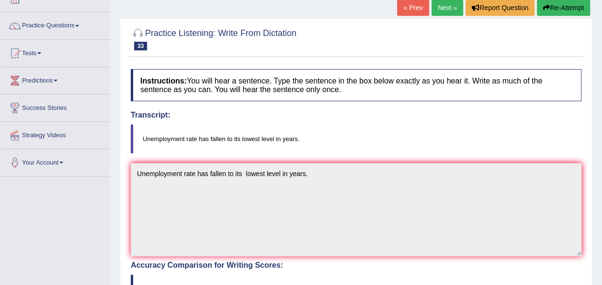
scroll to position [0, 0]
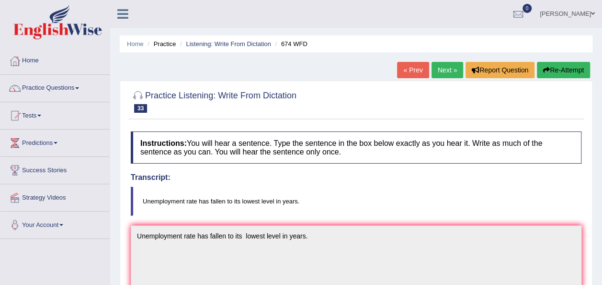
click at [450, 75] on link "Next »" at bounding box center [448, 70] width 32 height 16
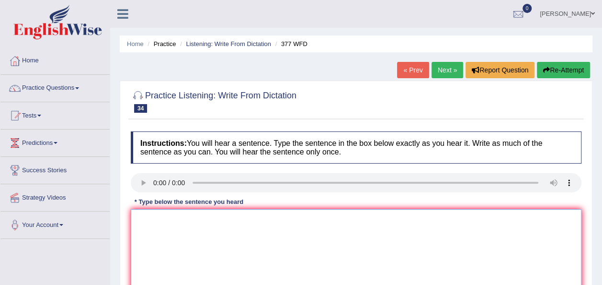
click at [157, 227] on textarea at bounding box center [356, 255] width 451 height 93
click at [144, 185] on div at bounding box center [356, 184] width 451 height 22
click at [264, 222] on textarea "The department has a higher proportion" at bounding box center [356, 255] width 451 height 93
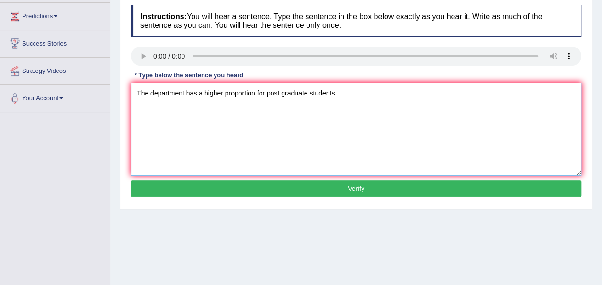
scroll to position [127, 0]
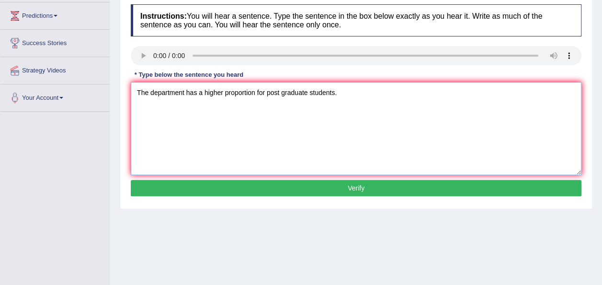
type textarea "The department has a higher proportion for post graduate students."
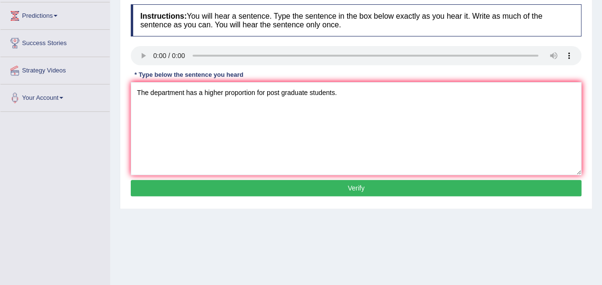
click at [375, 188] on button "Verify" at bounding box center [356, 188] width 451 height 16
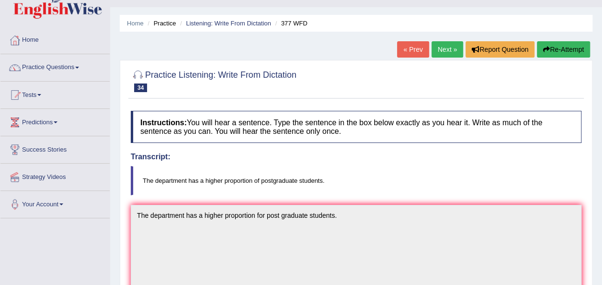
scroll to position [0, 0]
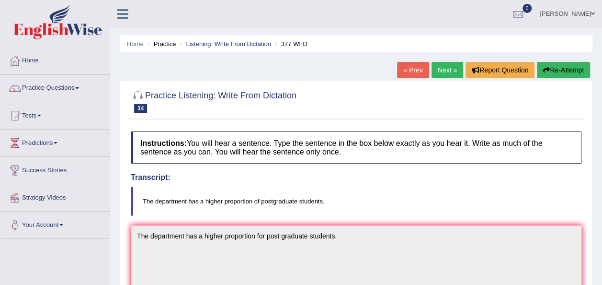
click at [443, 74] on link "Next »" at bounding box center [448, 70] width 32 height 16
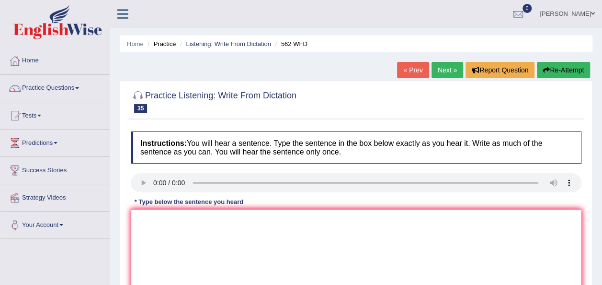
click at [156, 226] on textarea at bounding box center [356, 255] width 451 height 93
click at [212, 219] on textarea "The gap between rich and poor does not" at bounding box center [356, 255] width 451 height 93
click at [273, 220] on textarea "The gap between rich and the poor does not" at bounding box center [356, 255] width 451 height 93
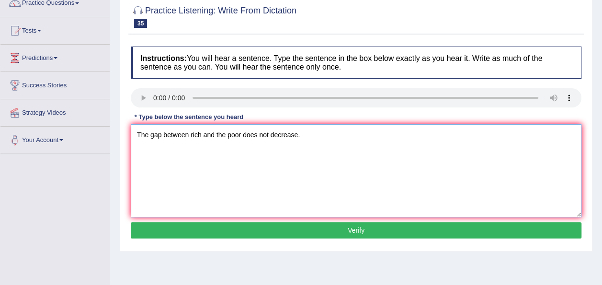
scroll to position [87, 0]
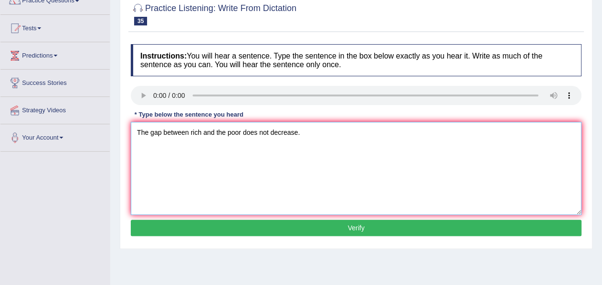
type textarea "The gap between rich and the poor does not decrease."
click at [282, 229] on button "Verify" at bounding box center [356, 228] width 451 height 16
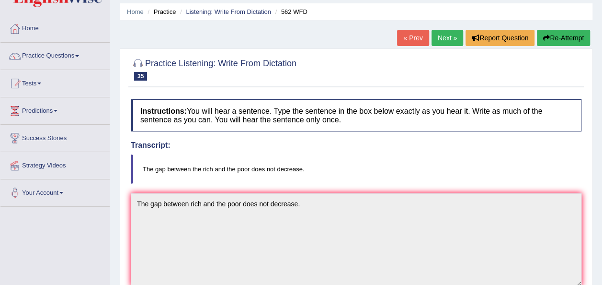
scroll to position [32, 0]
click at [448, 42] on link "Next »" at bounding box center [448, 38] width 32 height 16
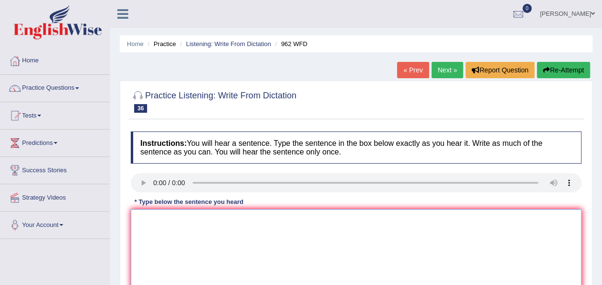
click at [168, 224] on textarea at bounding box center [356, 255] width 451 height 93
click at [266, 221] on textarea "If you have any questions about the exam" at bounding box center [356, 255] width 451 height 93
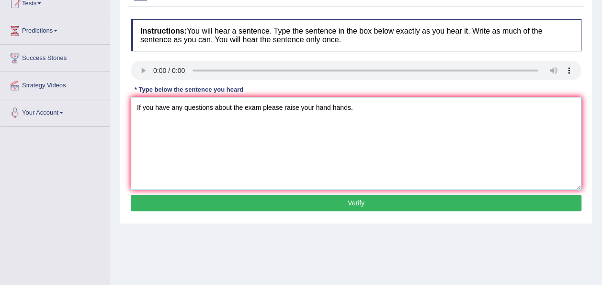
scroll to position [116, 0]
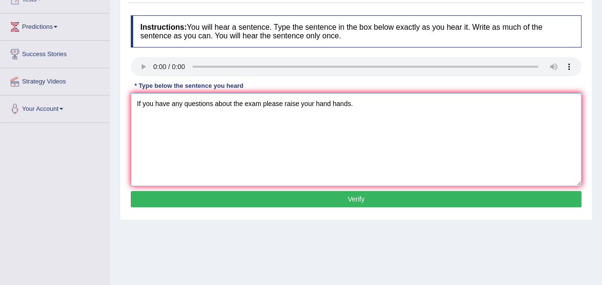
type textarea "If you have any questions about the exam please raise your hand hands."
click at [397, 203] on button "Verify" at bounding box center [356, 199] width 451 height 16
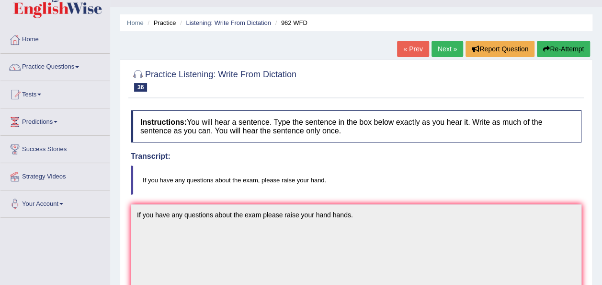
scroll to position [15, 0]
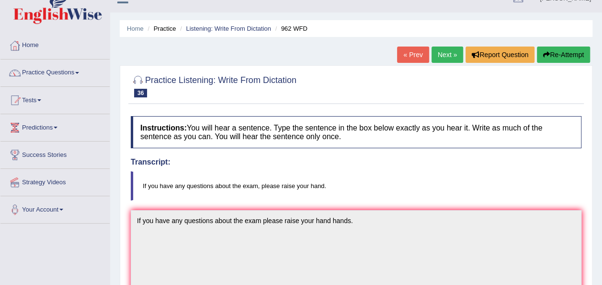
click at [445, 57] on link "Next »" at bounding box center [448, 54] width 32 height 16
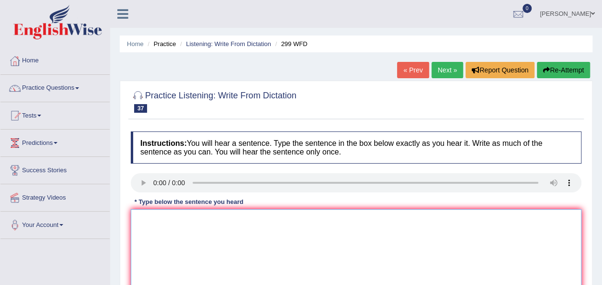
click at [167, 232] on textarea at bounding box center [356, 255] width 451 height 93
click at [152, 229] on textarea at bounding box center [356, 255] width 451 height 93
click at [180, 219] on textarea "Students repre sentatives" at bounding box center [356, 255] width 451 height 93
click at [190, 219] on textarea "Students repre sentatives" at bounding box center [356, 255] width 451 height 93
click at [246, 221] on textarea "Students representatives" at bounding box center [356, 255] width 451 height 93
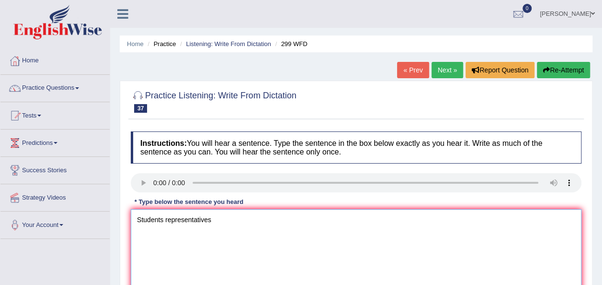
click at [220, 227] on textarea "Students representatives" at bounding box center [356, 255] width 451 height 93
click at [209, 220] on textarea "Students representativeswill be visit" at bounding box center [356, 255] width 451 height 93
click at [250, 220] on textarea "Students representatives will be visit" at bounding box center [356, 255] width 451 height 93
click at [245, 217] on textarea "Students representatives will be visit the classrooms with voting forms." at bounding box center [356, 255] width 451 height 93
click at [163, 218] on textarea "Students representatives will be visiting the classrooms with voting forms." at bounding box center [356, 255] width 451 height 93
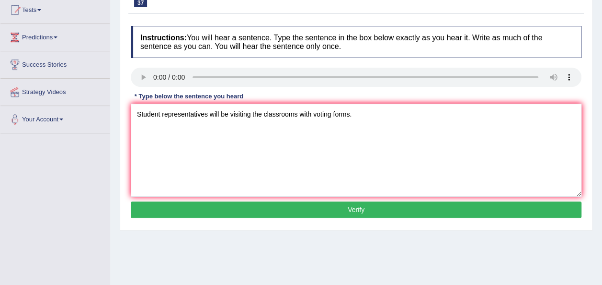
scroll to position [107, 0]
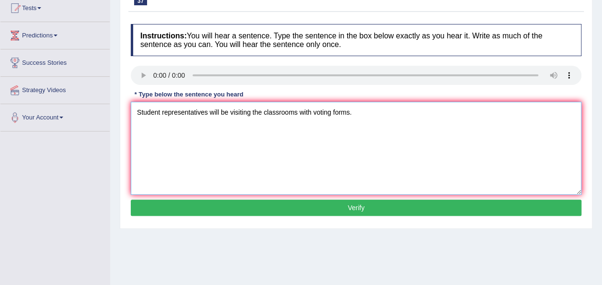
click at [301, 111] on textarea "Student representatives will be visiting the classrooms with voting forms." at bounding box center [356, 148] width 451 height 93
click at [297, 111] on textarea "Student representatives will be visiting the classrooms with voting forms." at bounding box center [356, 148] width 451 height 93
type textarea "Student representatives will be visiting the classes with voting forms."
click at [293, 204] on button "Verify" at bounding box center [356, 207] width 451 height 16
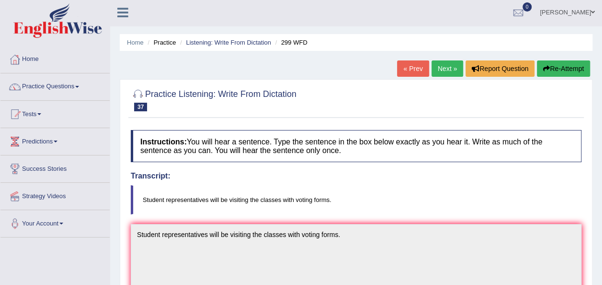
scroll to position [0, 0]
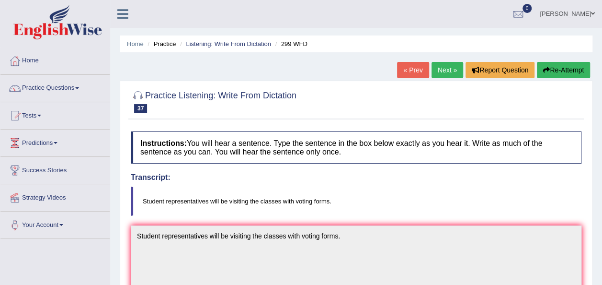
click at [448, 71] on link "Next »" at bounding box center [448, 70] width 32 height 16
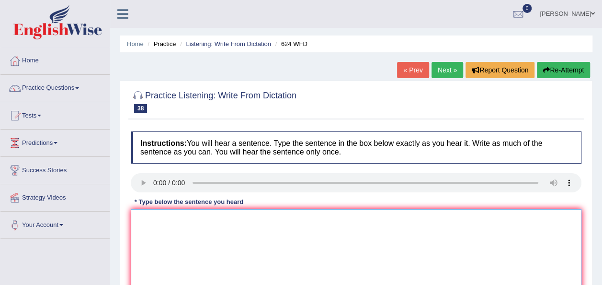
click at [160, 219] on textarea at bounding box center [356, 255] width 451 height 93
click at [183, 219] on textarea "Our courses will help" at bounding box center [356, 255] width 451 height 93
click at [184, 219] on textarea "Our courses will help" at bounding box center [356, 255] width 451 height 93
click at [185, 218] on textarea "Our courses has help" at bounding box center [356, 255] width 451 height 93
click at [195, 220] on textarea "Our courses help" at bounding box center [356, 255] width 451 height 93
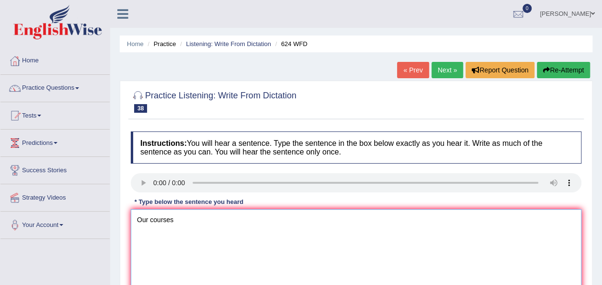
click at [180, 220] on textarea "Our courses" at bounding box center [356, 255] width 451 height 93
click at [325, 222] on textarea "Our courses help to critical thinking and independent learning" at bounding box center [356, 255] width 451 height 93
click at [194, 220] on textarea "Our courses help to critical thinking and independent learning skills" at bounding box center [356, 255] width 451 height 93
click at [195, 220] on textarea "Our courses help toimprove critical thinking and independent learning skills" at bounding box center [356, 255] width 451 height 93
click at [366, 217] on textarea "Our courses help to improve critical thinking and independent learning skills" at bounding box center [356, 255] width 451 height 93
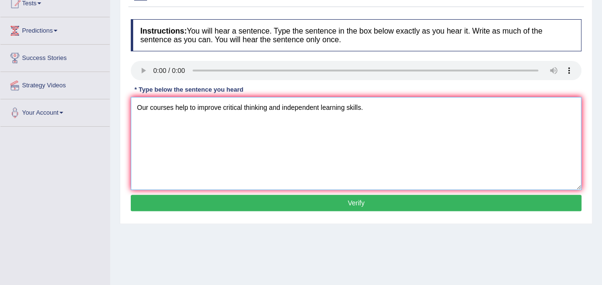
scroll to position [112, 0]
type textarea "Our courses help to improve critical thinking and independent learning skills."
click at [381, 209] on button "Verify" at bounding box center [356, 203] width 451 height 16
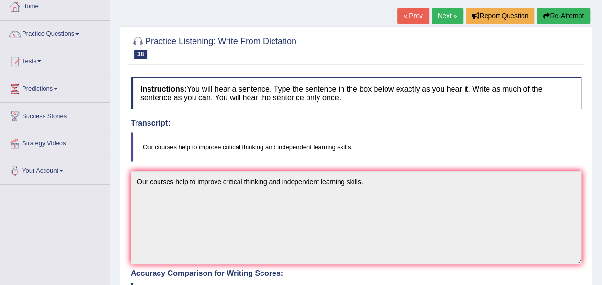
scroll to position [15, 0]
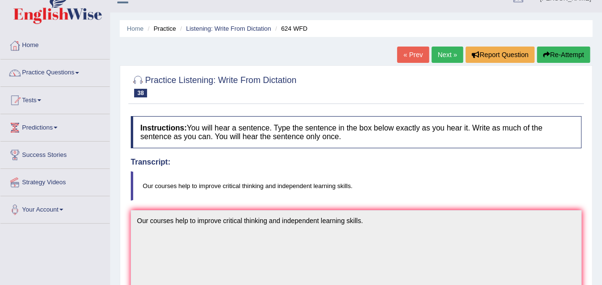
click at [447, 58] on link "Next »" at bounding box center [448, 54] width 32 height 16
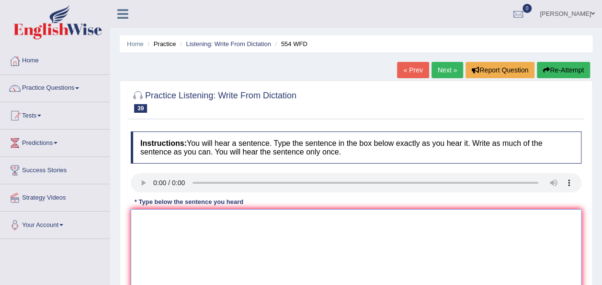
click at [150, 226] on textarea at bounding box center [356, 255] width 451 height 93
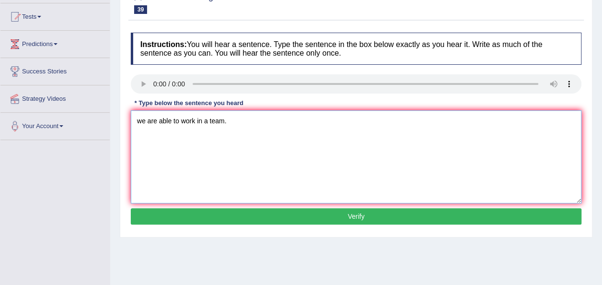
scroll to position [101, 0]
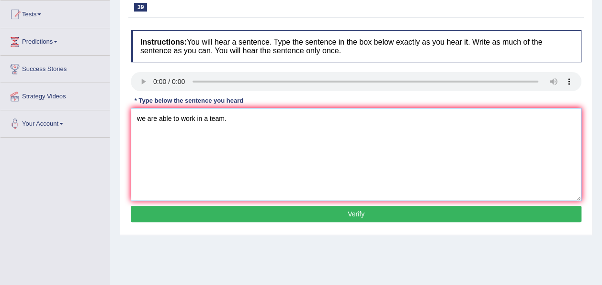
type textarea "we are able to work in a team."
click at [309, 214] on button "Verify" at bounding box center [356, 214] width 451 height 16
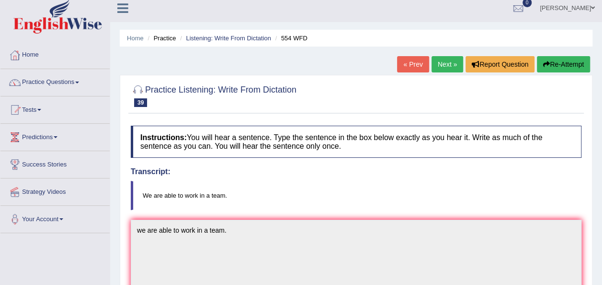
scroll to position [0, 0]
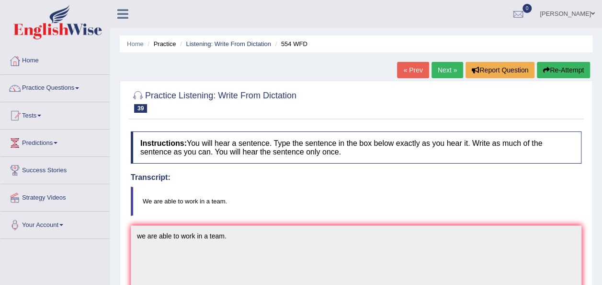
click at [449, 74] on link "Next »" at bounding box center [448, 70] width 32 height 16
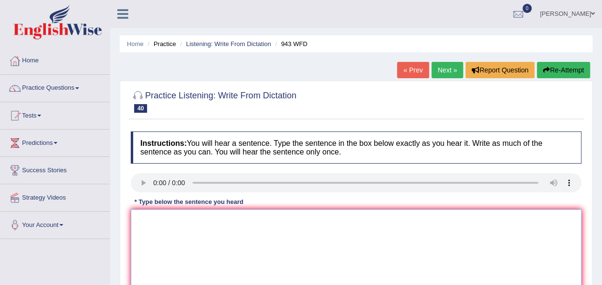
click at [166, 242] on textarea at bounding box center [356, 255] width 451 height 93
click at [208, 221] on textarea "Farming method has" at bounding box center [356, 255] width 451 height 93
click at [239, 218] on textarea "Farming method across the worldhave" at bounding box center [356, 255] width 451 height 93
click at [255, 220] on textarea "Farming method across the world have" at bounding box center [356, 255] width 451 height 93
click at [276, 220] on textarea "Farming method across the world have gretaly develop recently." at bounding box center [356, 255] width 451 height 93
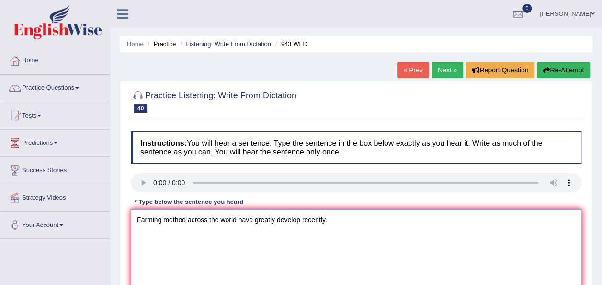
click at [299, 220] on textarea "Farming method across the world have greatly develop recently." at bounding box center [356, 255] width 451 height 93
click at [185, 218] on textarea "Farming method across the world have greatly develop developed recently." at bounding box center [356, 255] width 451 height 93
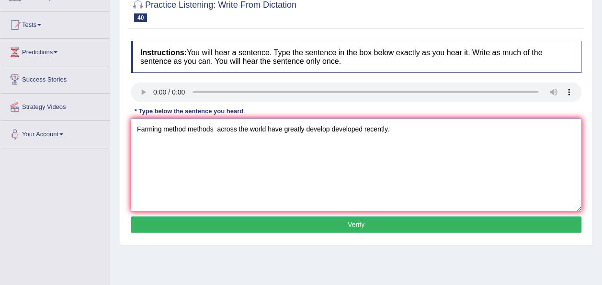
scroll to position [92, 0]
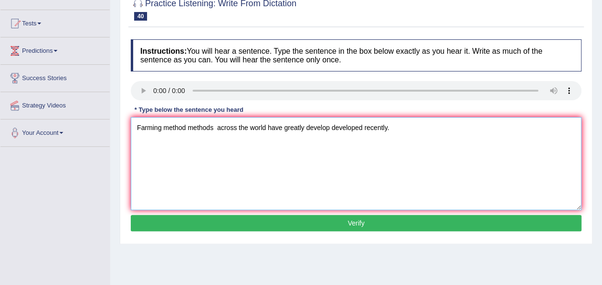
type textarea "Farming method methods across the world have greatly develop developed recently."
click at [378, 225] on button "Verify" at bounding box center [356, 223] width 451 height 16
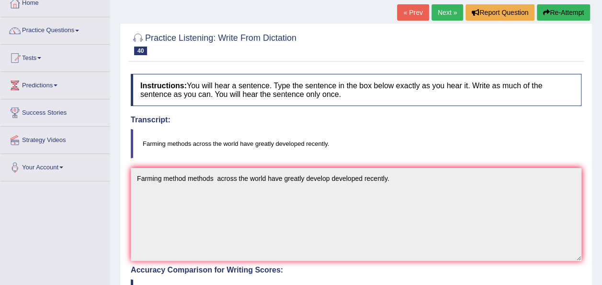
scroll to position [21, 0]
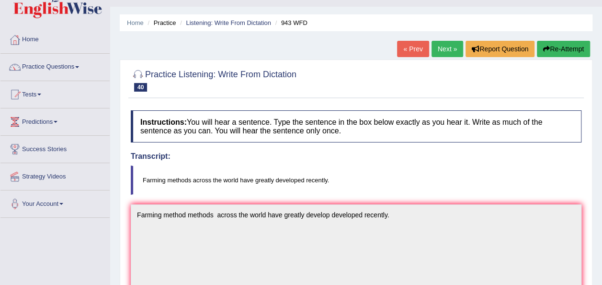
click at [440, 55] on link "Next »" at bounding box center [448, 49] width 32 height 16
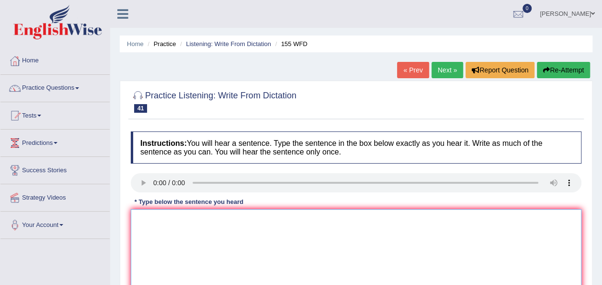
click at [163, 215] on textarea at bounding box center [356, 255] width 451 height 93
click at [289, 217] on textarea "important details from the argument are missing in the summery." at bounding box center [356, 255] width 451 height 93
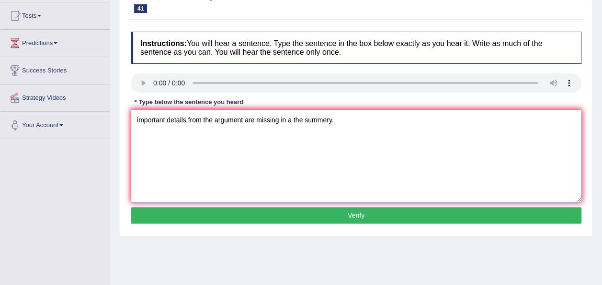
scroll to position [101, 0]
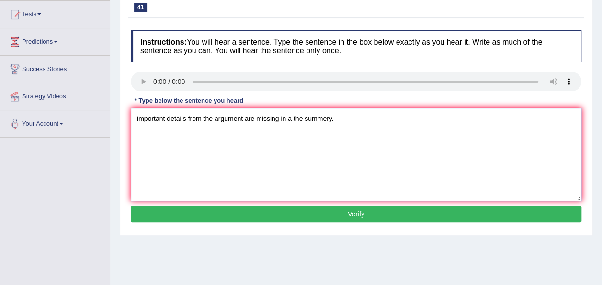
type textarea "important details from the argument are missing in a the summery."
click at [357, 210] on button "Verify" at bounding box center [356, 214] width 451 height 16
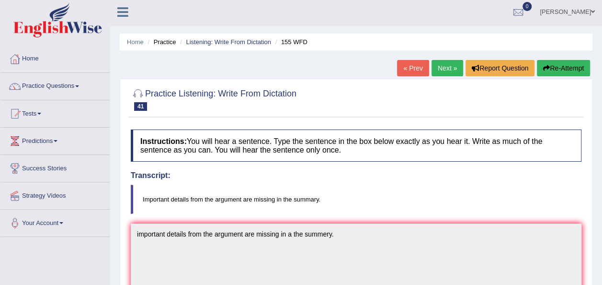
scroll to position [0, 0]
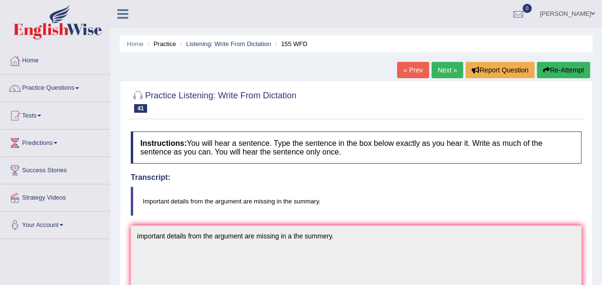
click at [446, 74] on link "Next »" at bounding box center [448, 70] width 32 height 16
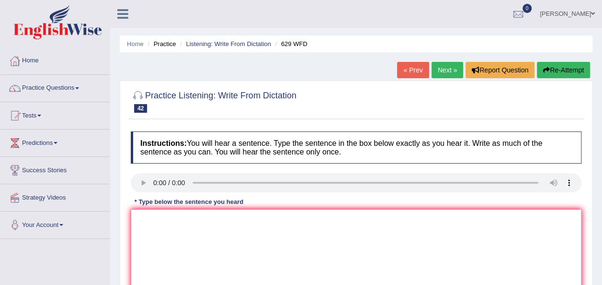
click at [163, 222] on textarea at bounding box center [356, 255] width 451 height 93
click at [289, 221] on textarea "Please provide the reports to support your ideas" at bounding box center [356, 255] width 451 height 93
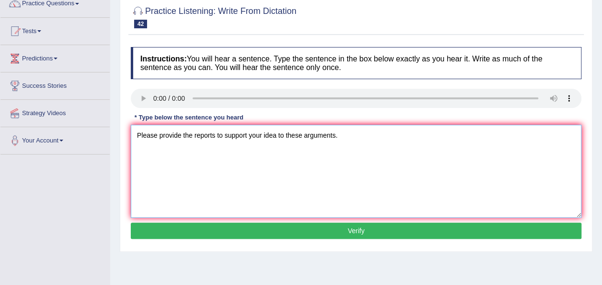
scroll to position [104, 0]
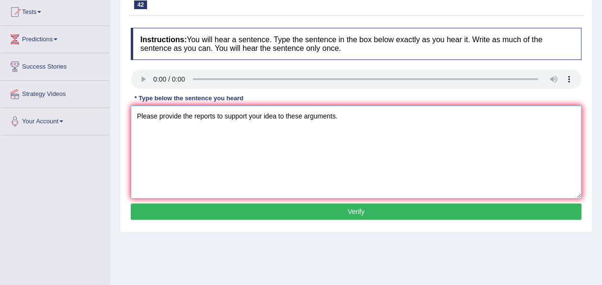
type textarea "Please provide the reports to support your idea to these arguments."
click at [311, 218] on button "Verify" at bounding box center [356, 211] width 451 height 16
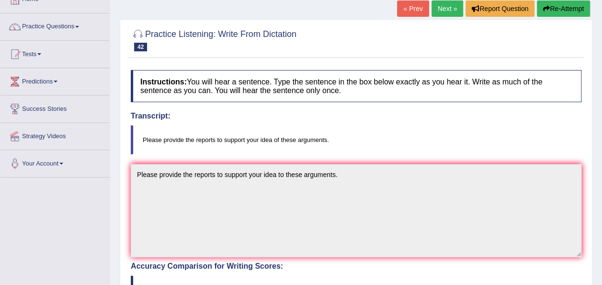
scroll to position [55, 0]
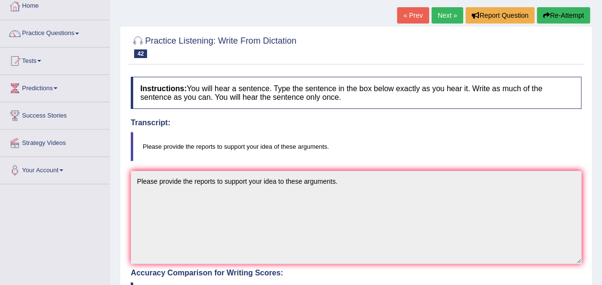
click at [448, 21] on link "Next »" at bounding box center [448, 15] width 32 height 16
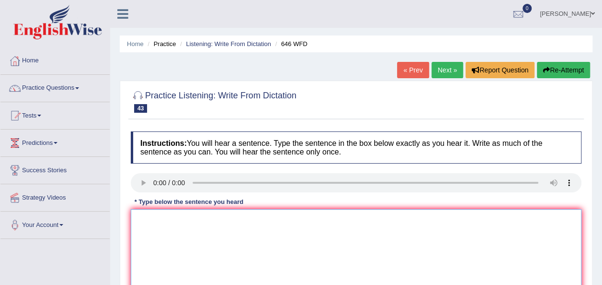
click at [156, 227] on textarea at bounding box center [356, 255] width 451 height 93
click at [163, 226] on textarea at bounding box center [356, 255] width 451 height 93
click at [239, 220] on textarea "The indusrtrial revolution trip was steamed" at bounding box center [356, 255] width 451 height 93
click at [298, 219] on textarea "The indusrtrial revolution trip was driven by steamed" at bounding box center [356, 255] width 451 height 93
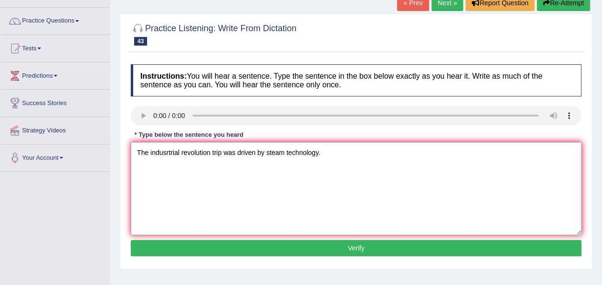
scroll to position [69, 0]
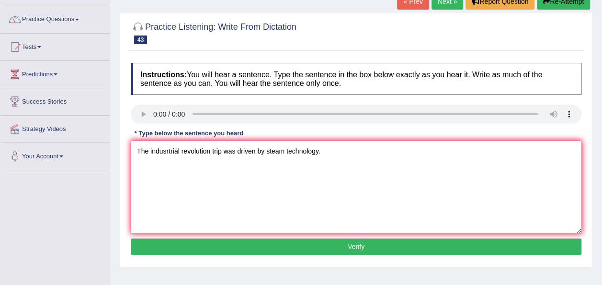
type textarea "The indusrtrial revolution trip was driven by steam technology."
click at [366, 248] on button "Verify" at bounding box center [356, 246] width 451 height 16
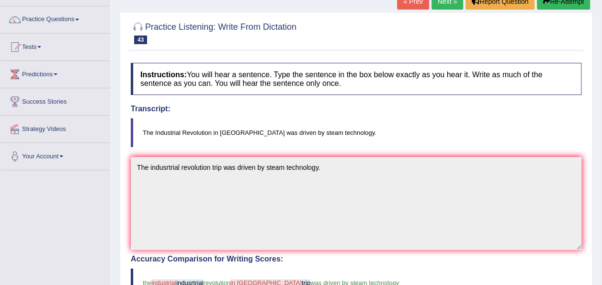
scroll to position [0, 0]
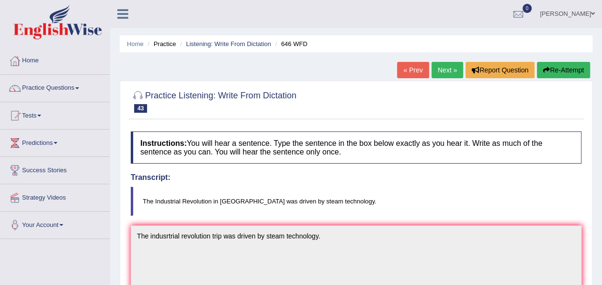
click at [553, 68] on button "Re-Attempt" at bounding box center [563, 70] width 53 height 16
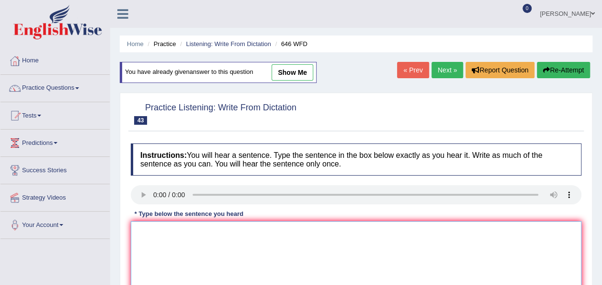
click at [159, 224] on textarea at bounding box center [356, 267] width 451 height 93
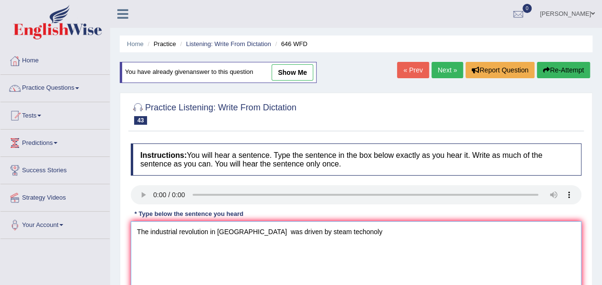
click at [333, 232] on textarea "The industrial revolution in [GEOGRAPHIC_DATA] was driven by steam techonoly" at bounding box center [356, 267] width 451 height 93
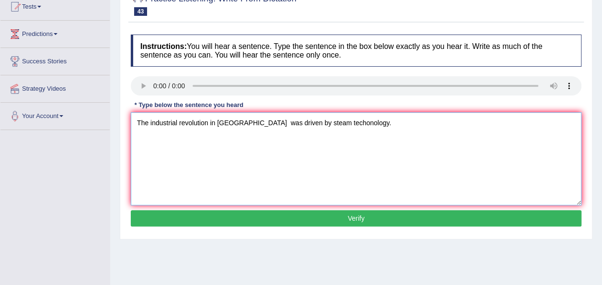
scroll to position [111, 0]
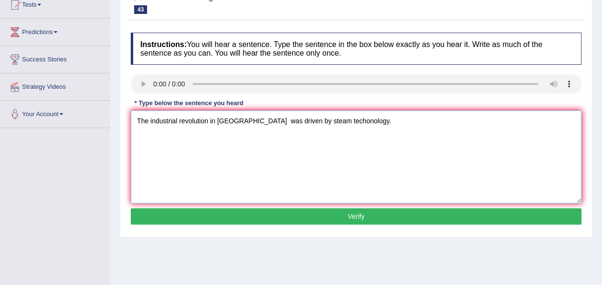
type textarea "The industrial revolution in [GEOGRAPHIC_DATA] was driven by steam techonology."
click at [306, 216] on button "Verify" at bounding box center [356, 216] width 451 height 16
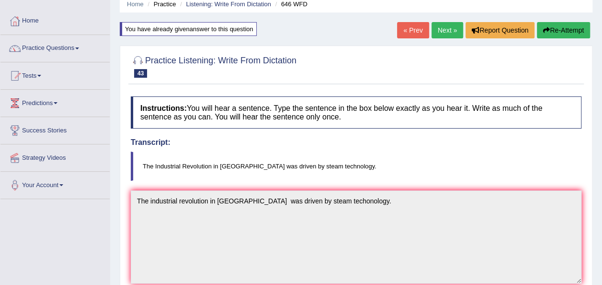
scroll to position [0, 0]
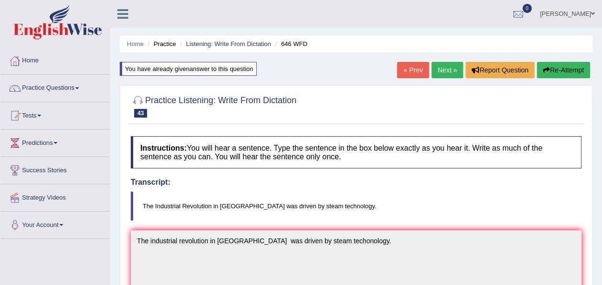
click at [444, 68] on link "Next »" at bounding box center [448, 70] width 32 height 16
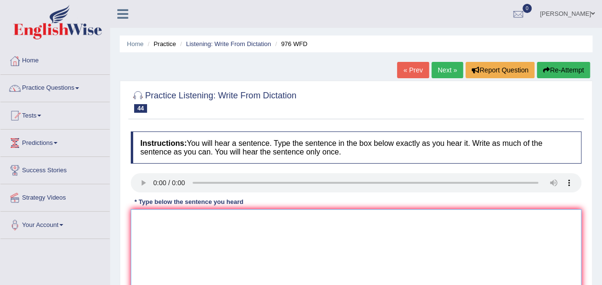
click at [152, 225] on textarea at bounding box center [356, 255] width 451 height 93
click at [141, 184] on div "Instructions: You will hear a sentence. Type the sentence in the box below exac…" at bounding box center [356, 229] width 456 height 204
click at [153, 220] on textarea at bounding box center [356, 255] width 451 height 93
click at [275, 216] on textarea "The study of economy is the tricky subject" at bounding box center [356, 255] width 451 height 93
click at [174, 218] on textarea "The study of economy is the tricky subject to research." at bounding box center [356, 255] width 451 height 93
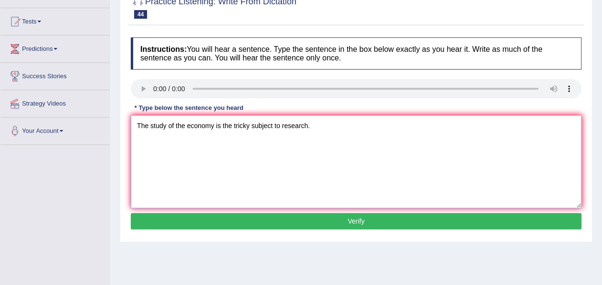
scroll to position [98, 0]
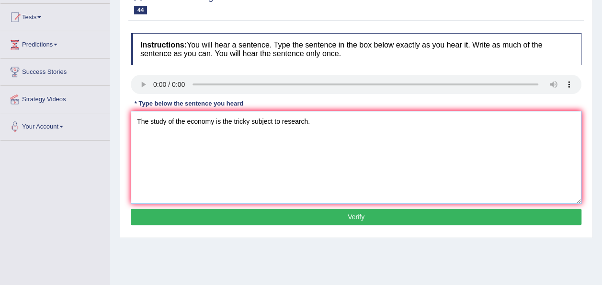
type textarea "The study of the economy is the tricky subject to research."
click at [394, 217] on button "Verify" at bounding box center [356, 216] width 451 height 16
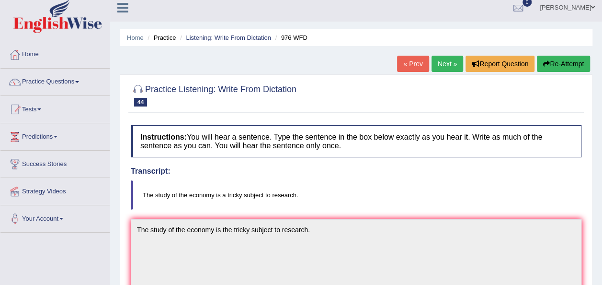
scroll to position [6, 0]
click at [449, 70] on link "Next »" at bounding box center [448, 64] width 32 height 16
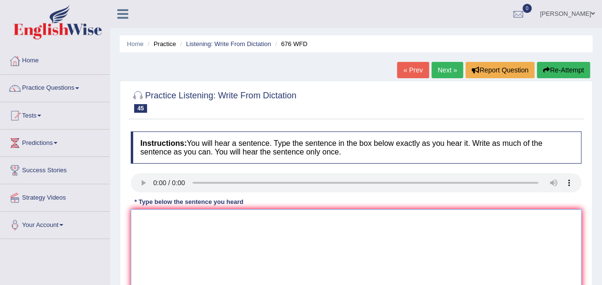
click at [173, 236] on textarea at bounding box center [356, 255] width 451 height 93
click at [144, 231] on textarea at bounding box center [356, 255] width 451 height 93
click at [249, 217] on textarea "universities need to secure the ground for research subject." at bounding box center [356, 255] width 451 height 93
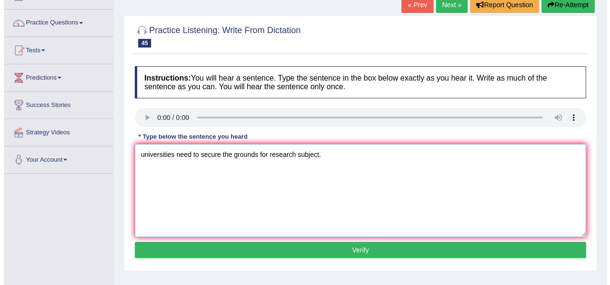
scroll to position [66, 0]
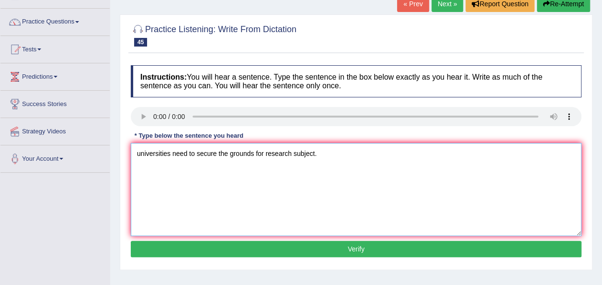
type textarea "universities need to secure the grounds for research subject."
click at [326, 248] on button "Verify" at bounding box center [356, 249] width 451 height 16
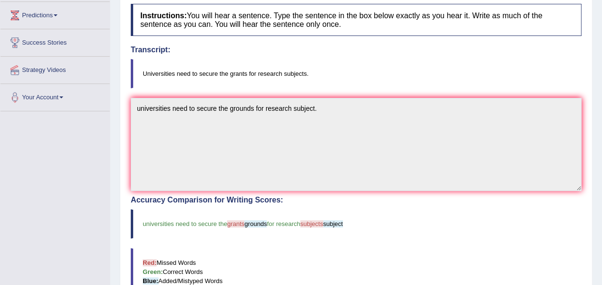
scroll to position [0, 0]
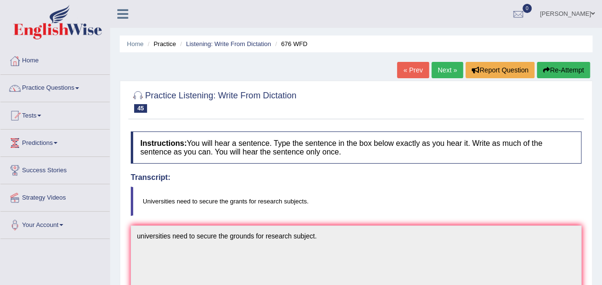
click at [551, 70] on button "Re-Attempt" at bounding box center [563, 70] width 53 height 16
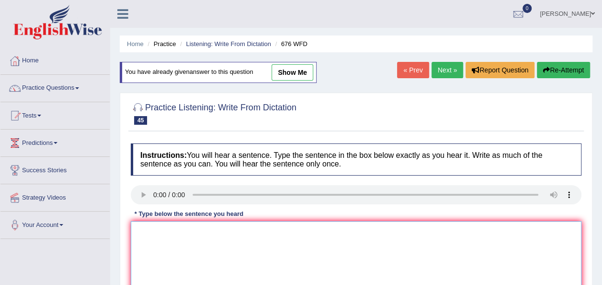
click at [159, 231] on textarea at bounding box center [356, 267] width 451 height 93
click at [196, 228] on textarea "Universities need to grant" at bounding box center [356, 267] width 451 height 93
click at [252, 231] on textarea "Universities need to secure the grant" at bounding box center [356, 267] width 451 height 93
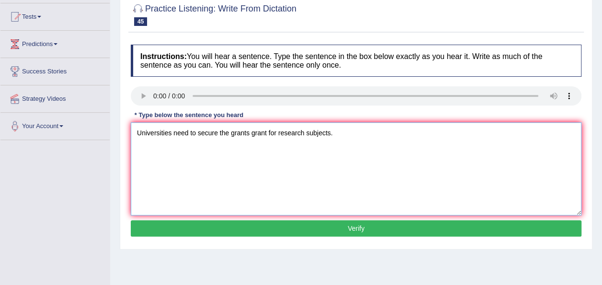
scroll to position [102, 0]
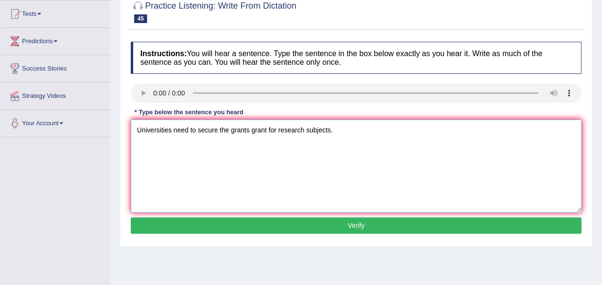
type textarea "Universities need to secure the grants grant for research subjects."
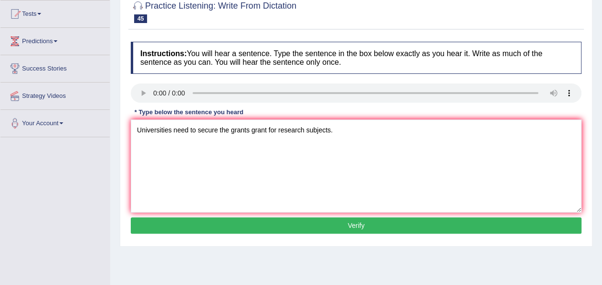
click at [302, 238] on div "Instructions: You will hear a sentence. Type the sentence in the box below exac…" at bounding box center [356, 139] width 456 height 204
click at [303, 222] on button "Verify" at bounding box center [356, 225] width 451 height 16
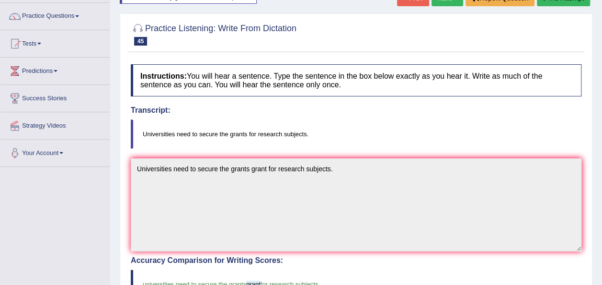
scroll to position [0, 0]
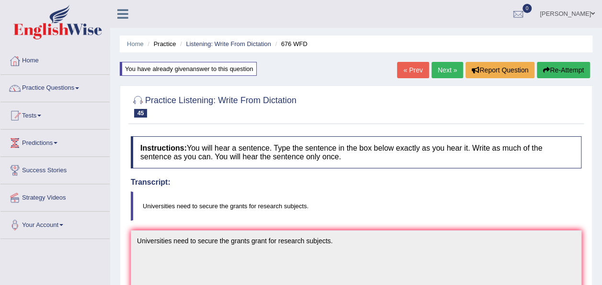
click at [439, 76] on link "Next »" at bounding box center [448, 70] width 32 height 16
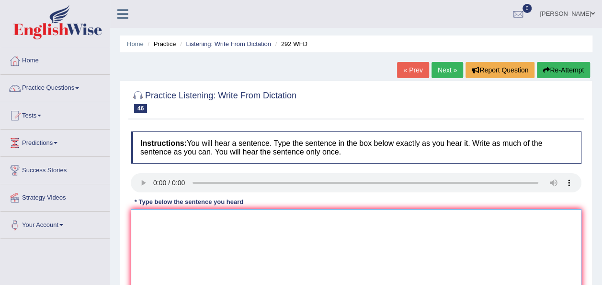
click at [167, 235] on textarea at bounding box center [356, 255] width 451 height 93
click at [255, 220] on textarea "some people argument that education isnot that important." at bounding box center [356, 255] width 451 height 93
click at [206, 217] on textarea "some people argument that education is not that important." at bounding box center [356, 255] width 451 height 93
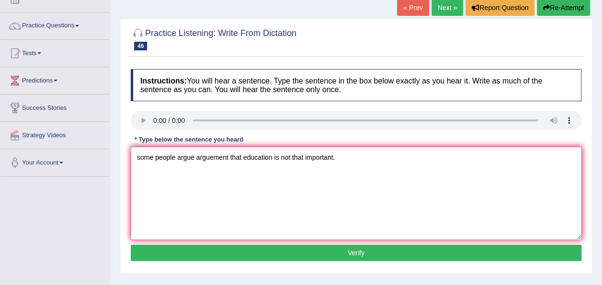
scroll to position [74, 0]
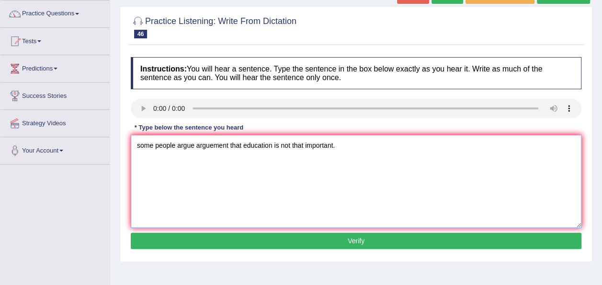
type textarea "some people argue arguement that education is not that important."
click at [317, 246] on button "Verify" at bounding box center [356, 240] width 451 height 16
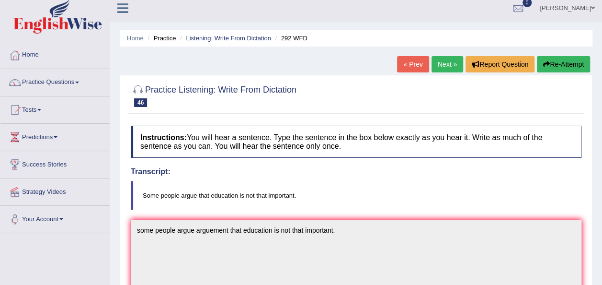
scroll to position [0, 0]
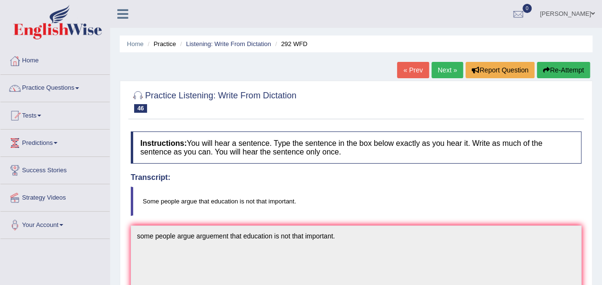
click at [444, 73] on link "Next »" at bounding box center [448, 70] width 32 height 16
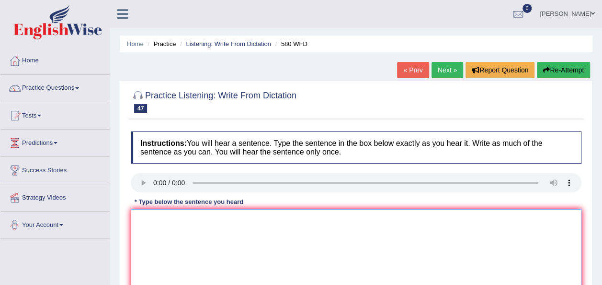
click at [154, 224] on textarea at bounding box center [356, 255] width 451 height 93
click at [146, 220] on textarea at bounding box center [356, 255] width 451 height 93
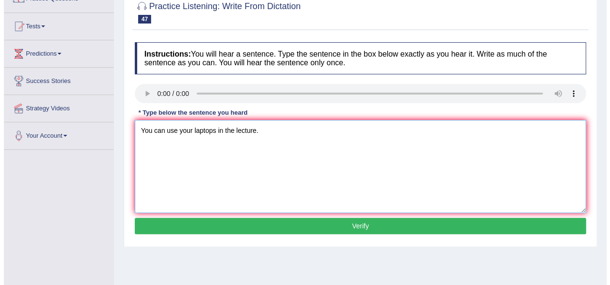
scroll to position [100, 0]
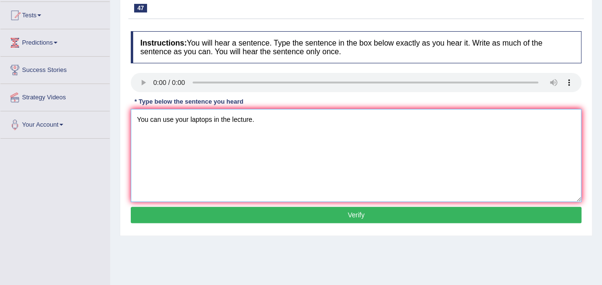
type textarea "You can use your laptops in the lecture."
click at [322, 212] on button "Verify" at bounding box center [356, 215] width 451 height 16
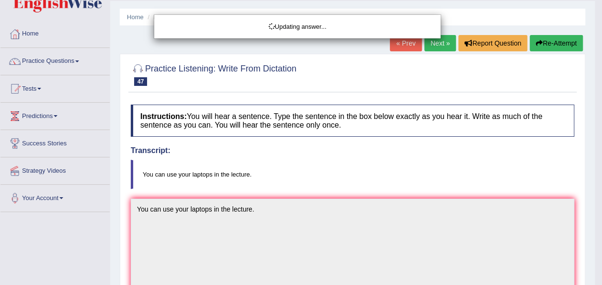
scroll to position [25, 0]
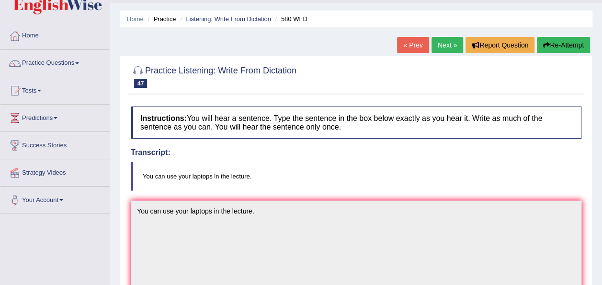
click at [444, 45] on link "Next »" at bounding box center [448, 45] width 32 height 16
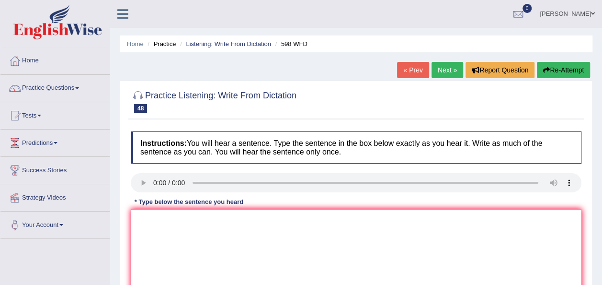
click at [148, 212] on textarea at bounding box center [356, 255] width 451 height 93
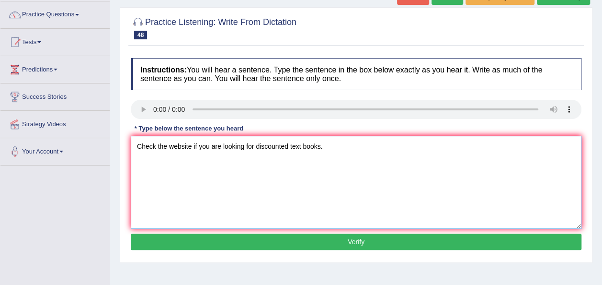
scroll to position [75, 0]
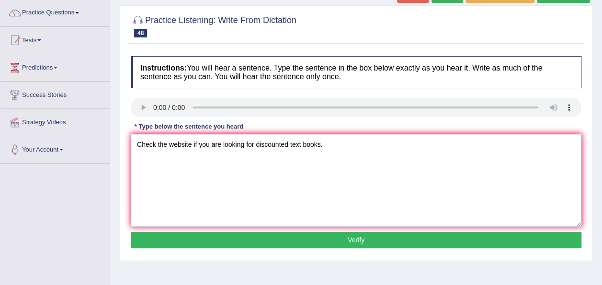
type textarea "Check the website if you are looking for discounted text books."
click at [301, 241] on button "Verify" at bounding box center [356, 240] width 451 height 16
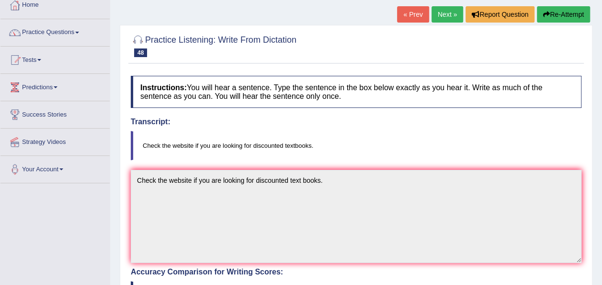
scroll to position [53, 0]
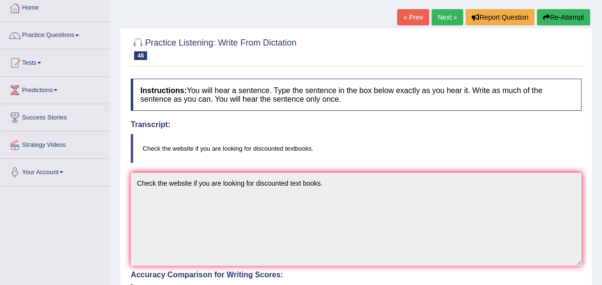
click at [456, 20] on link "Next »" at bounding box center [448, 17] width 32 height 16
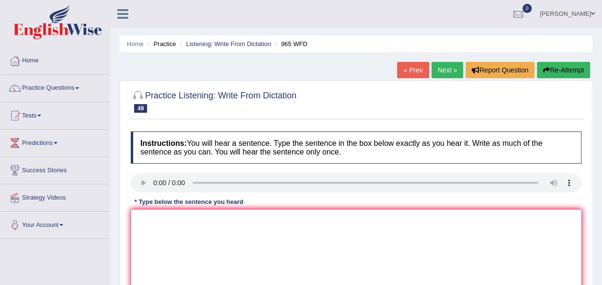
click at [186, 221] on textarea at bounding box center [356, 255] width 451 height 93
click at [164, 227] on textarea at bounding box center [356, 255] width 451 height 93
click at [257, 220] on textarea "You must answer security questions" at bounding box center [356, 255] width 451 height 93
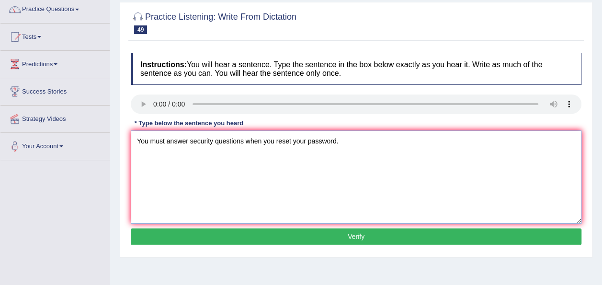
scroll to position [79, 0]
type textarea "You must answer security questions when you reset your password."
click at [350, 234] on button "Verify" at bounding box center [356, 236] width 451 height 16
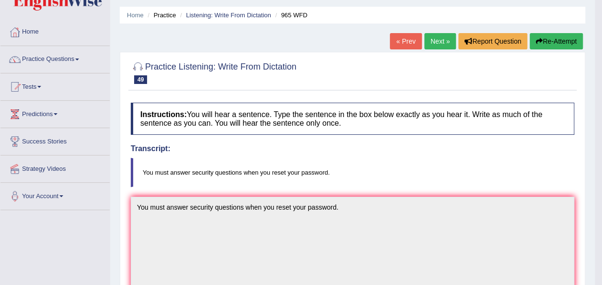
scroll to position [0, 0]
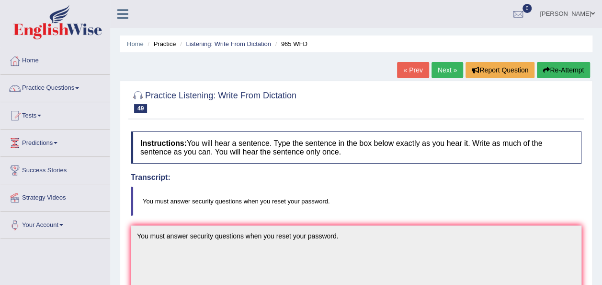
click at [446, 73] on link "Next »" at bounding box center [448, 70] width 32 height 16
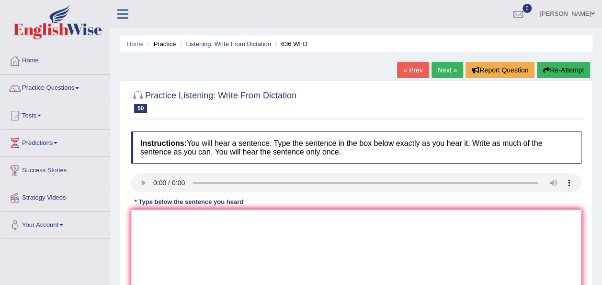
click at [139, 226] on textarea at bounding box center [356, 255] width 451 height 93
click at [272, 220] on textarea "several candidates will be qualified as greatly" at bounding box center [356, 255] width 451 height 93
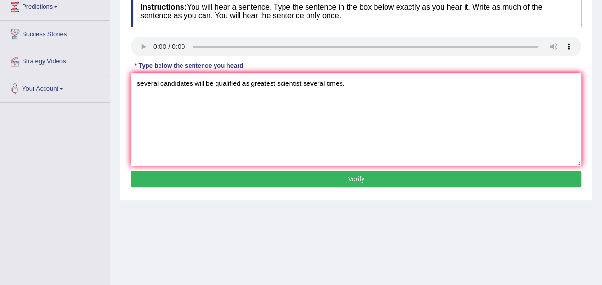
scroll to position [136, 0]
type textarea "several candidates will be qualified as greatest scientist several times."
click at [383, 184] on button "Verify" at bounding box center [356, 179] width 451 height 16
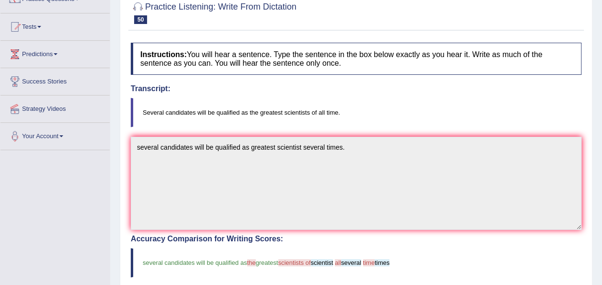
scroll to position [0, 0]
